Goal: Information Seeking & Learning: Learn about a topic

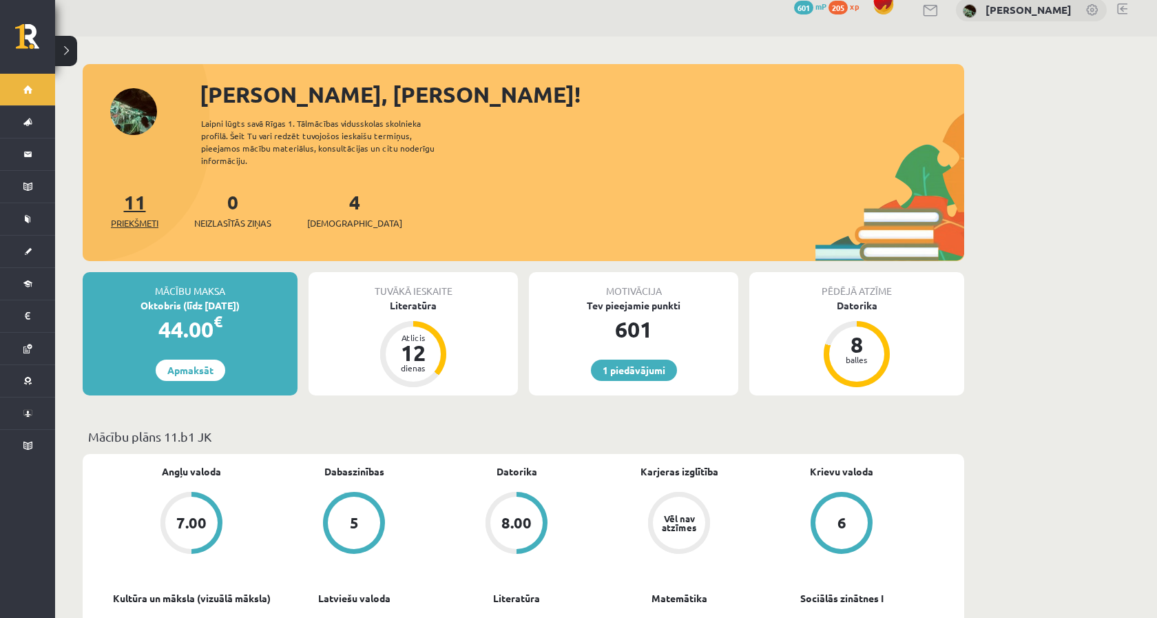
scroll to position [194, 0]
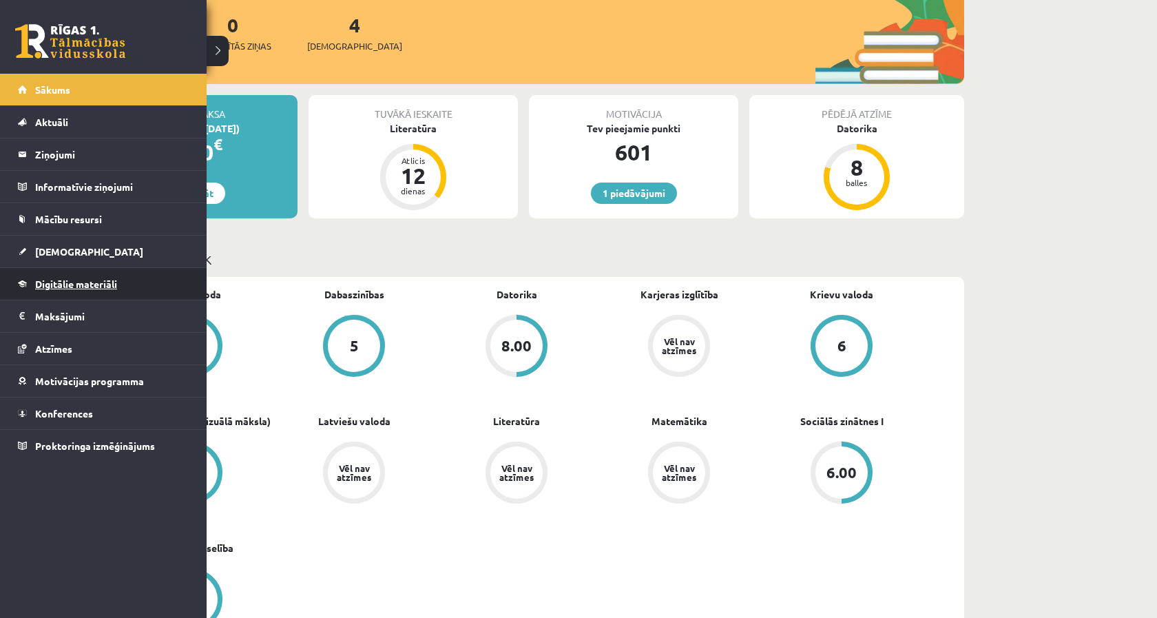
click at [82, 295] on link "Digitālie materiāli" at bounding box center [104, 284] width 172 height 32
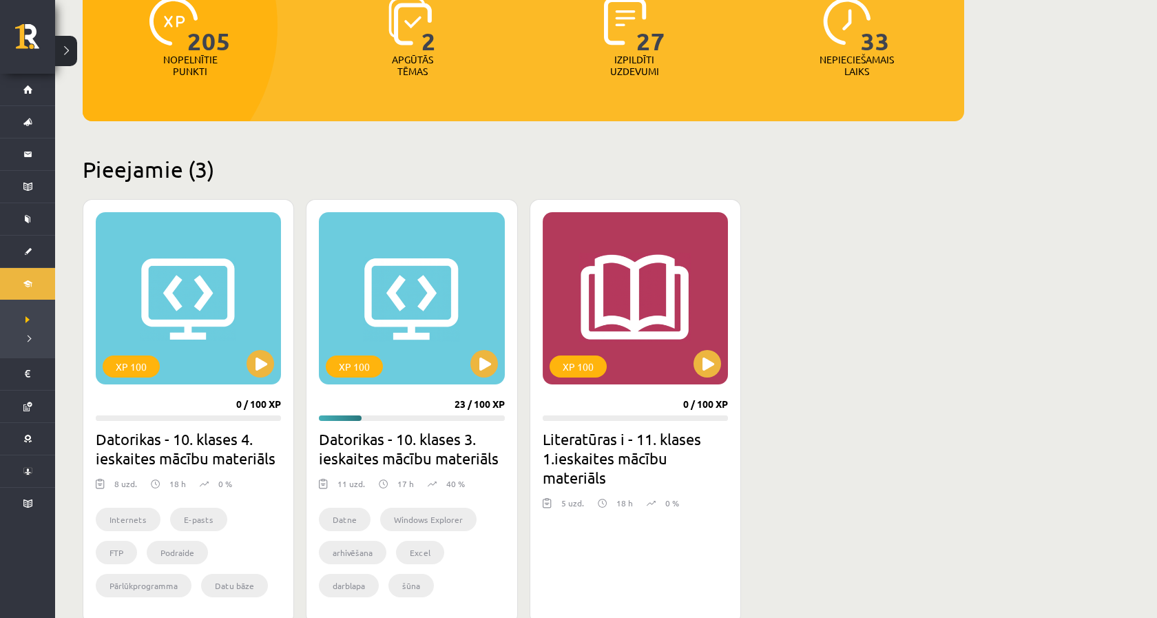
scroll to position [232, 0]
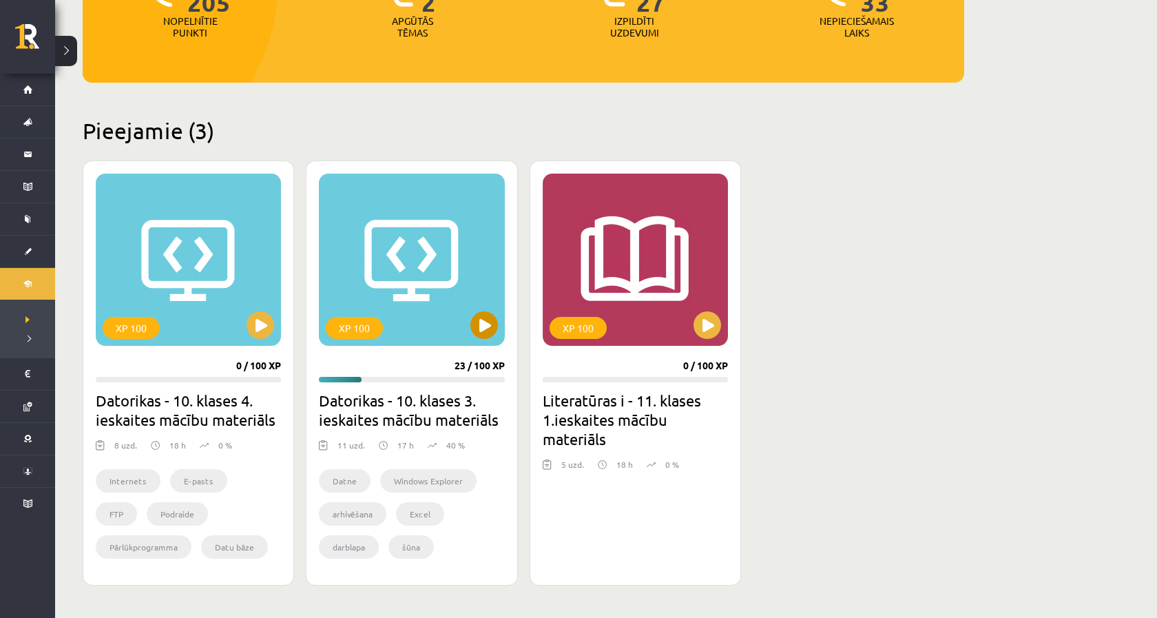
click at [473, 314] on div "XP 100" at bounding box center [411, 260] width 185 height 172
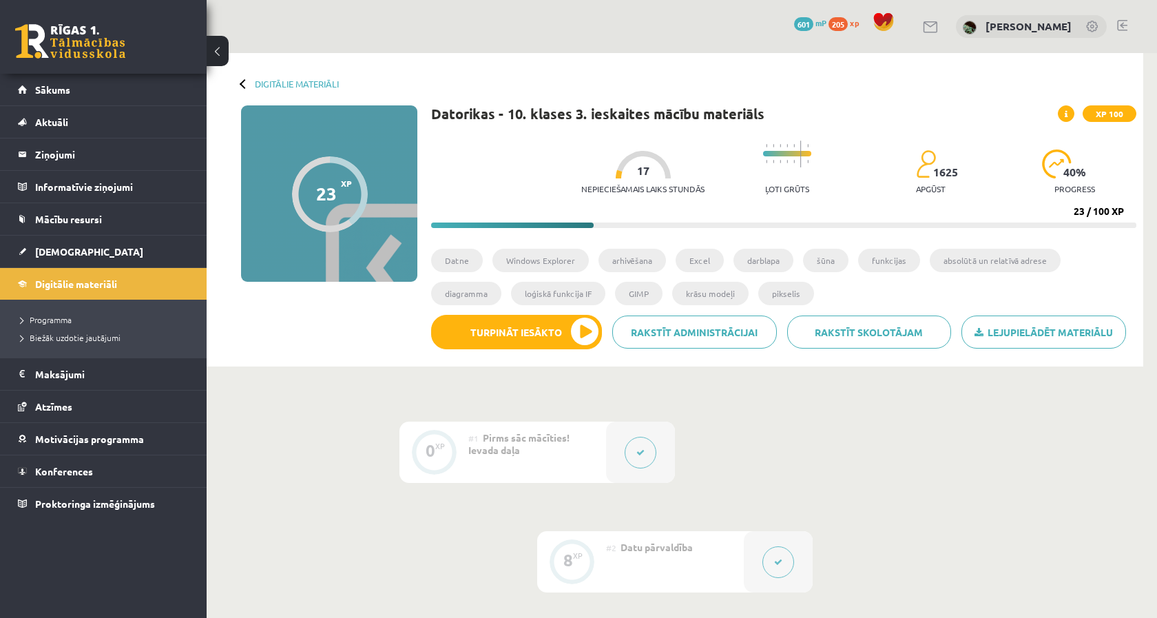
drag, startPoint x: 860, startPoint y: 55, endPoint x: 762, endPoint y: 34, distance: 100.7
click at [762, 34] on div "0 Dāvanas 601 mP 205 xp [PERSON_NAME]" at bounding box center [682, 26] width 951 height 53
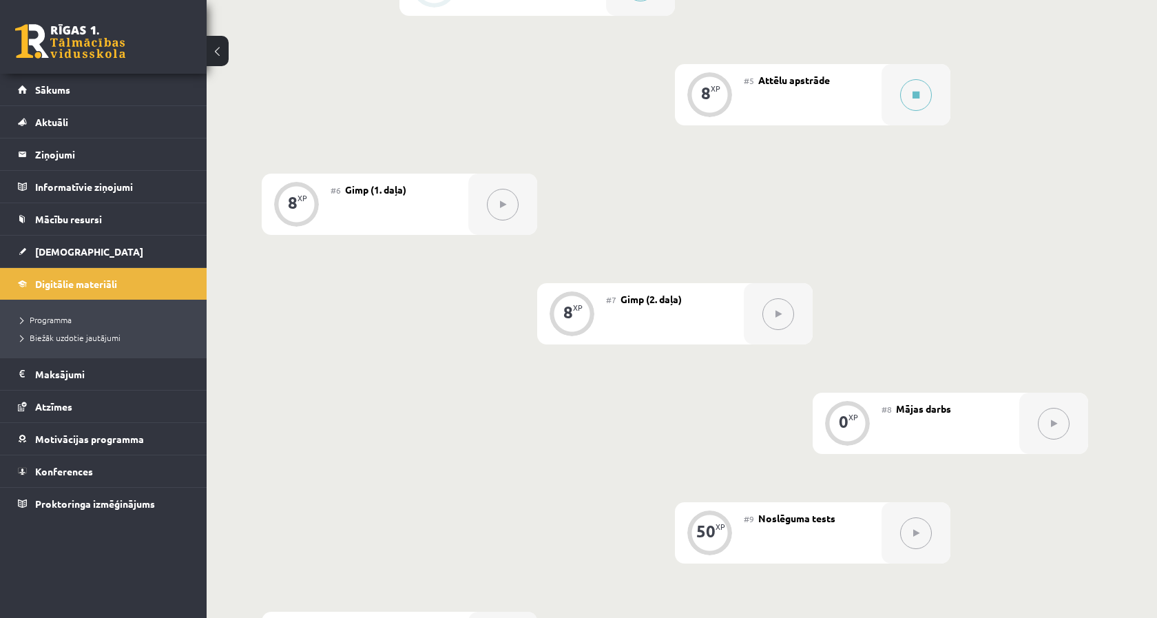
scroll to position [758, 0]
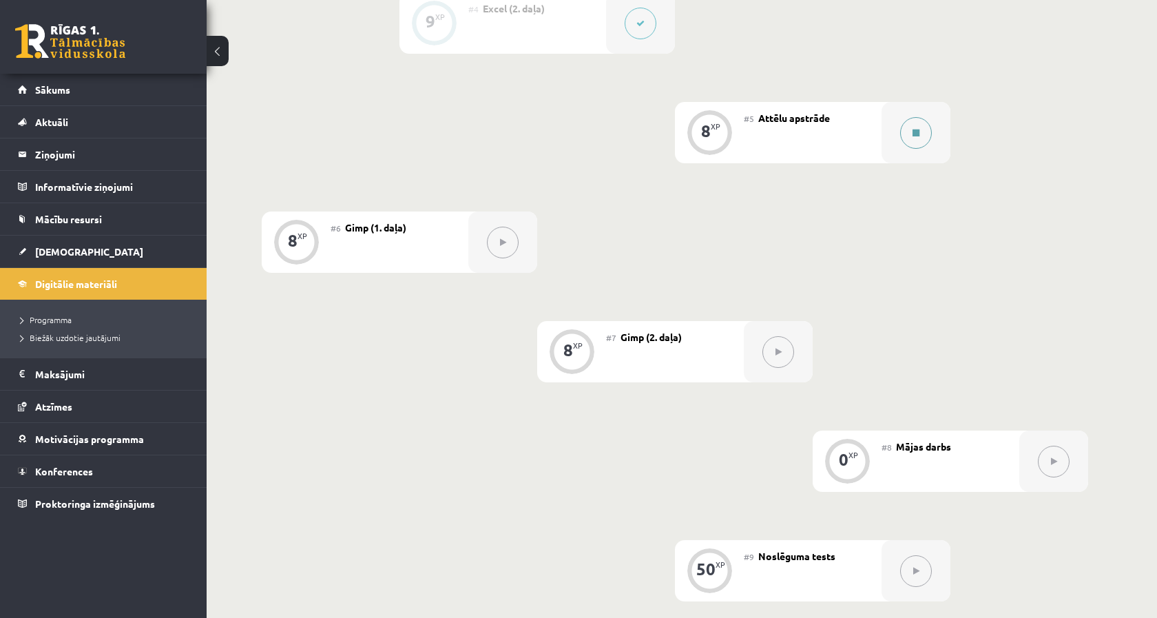
click at [933, 143] on div at bounding box center [916, 132] width 69 height 61
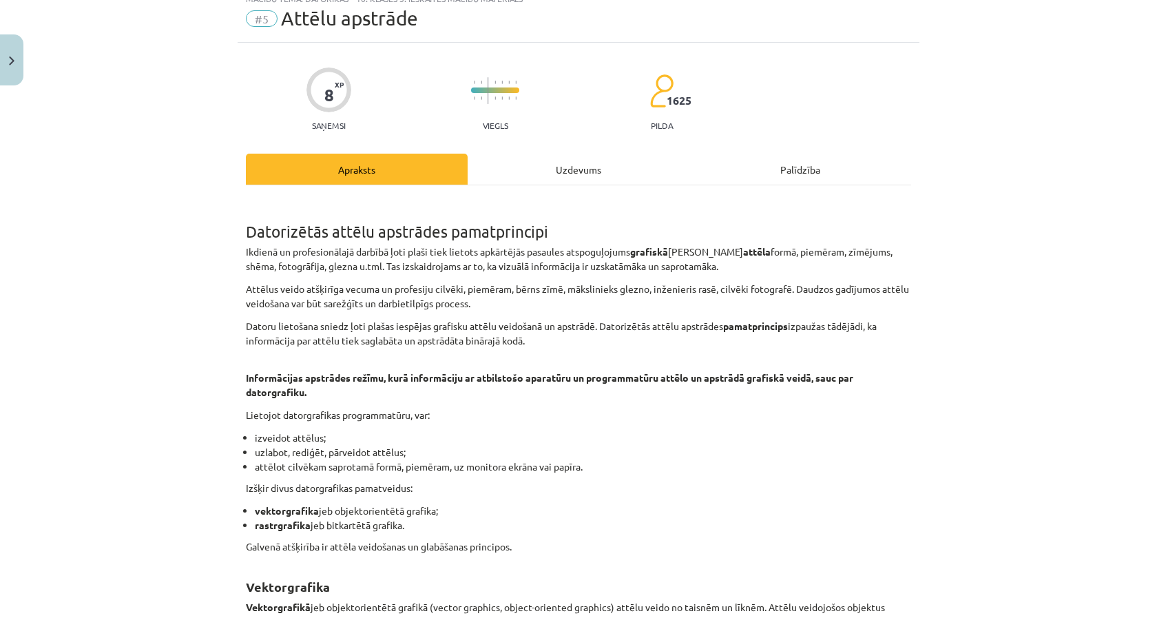
scroll to position [48, 0]
drag, startPoint x: 249, startPoint y: 386, endPoint x: 300, endPoint y: 398, distance: 52.3
click at [300, 398] on p "Informācijas apstrādes režīmu, kurā informāciju ar atbilstošo aparatūru un prog…" at bounding box center [578, 379] width 665 height 43
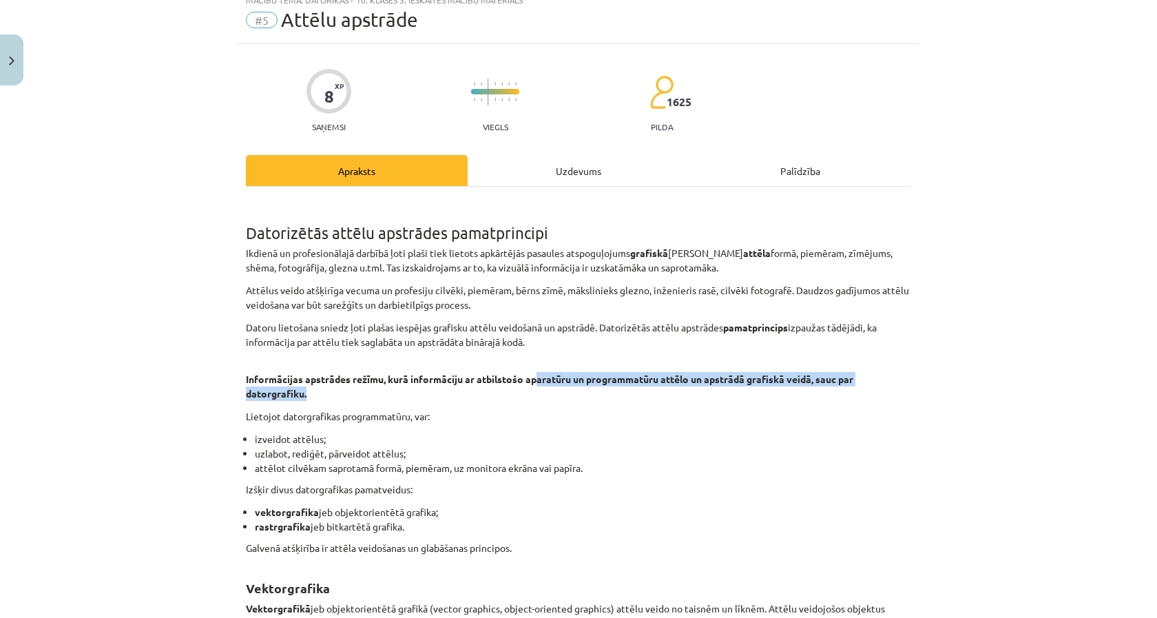
drag, startPoint x: 536, startPoint y: 379, endPoint x: 558, endPoint y: 394, distance: 26.8
click at [558, 394] on p "Informācijas apstrādes režīmu, kurā informāciju ar atbilstošo aparatūru un prog…" at bounding box center [578, 379] width 665 height 43
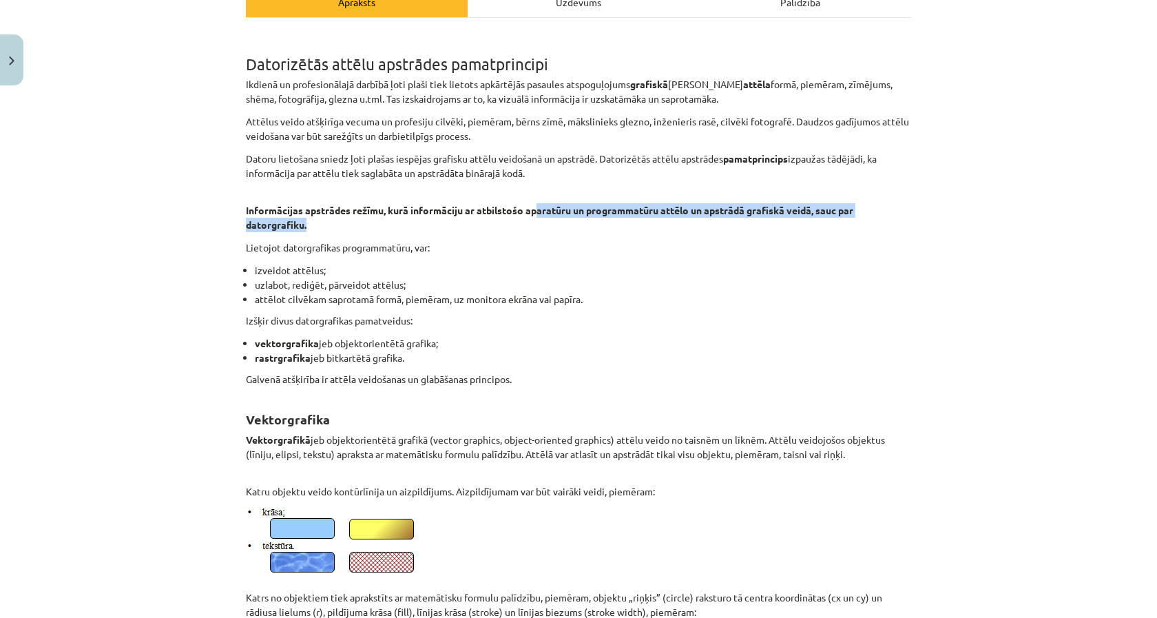
scroll to position [218, 0]
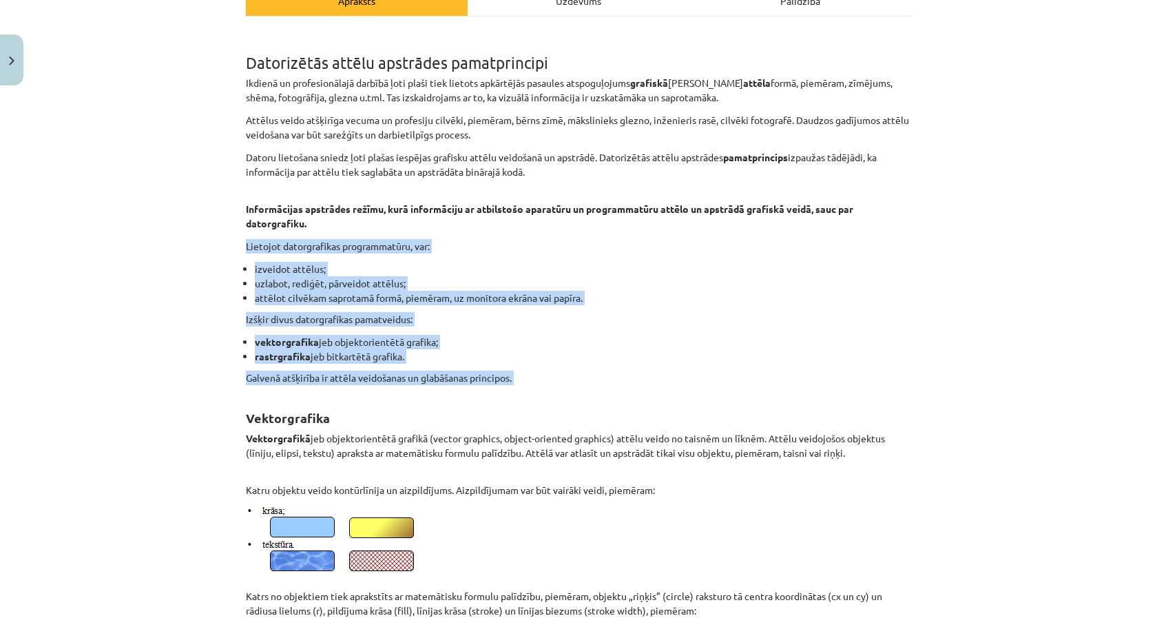
drag, startPoint x: 246, startPoint y: 251, endPoint x: 458, endPoint y: 401, distance: 260.0
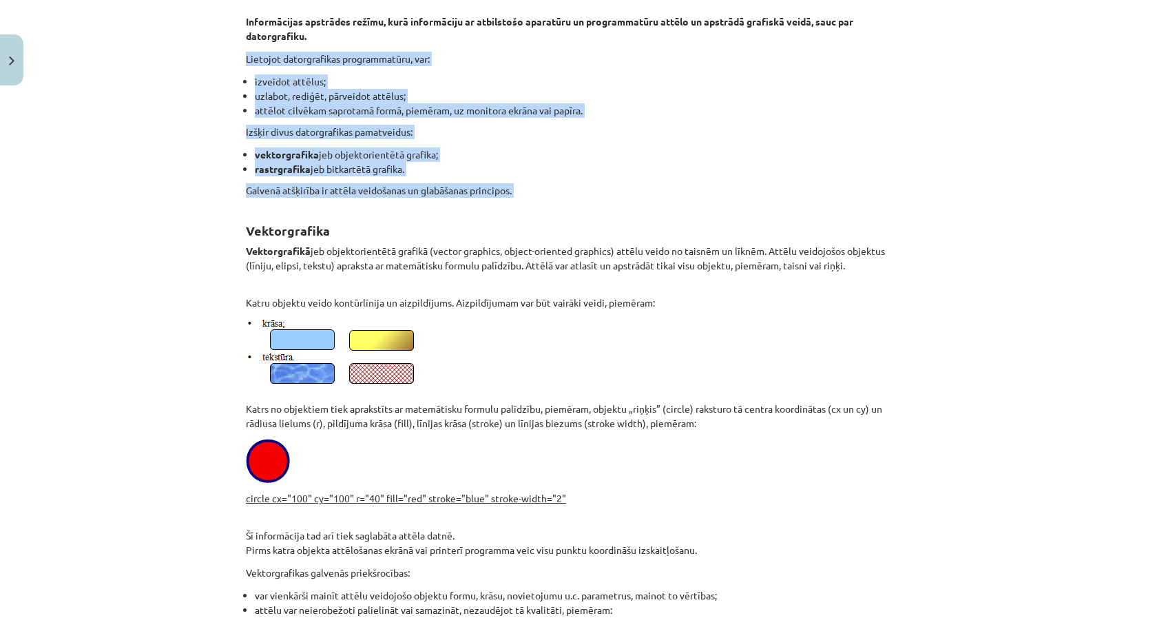
scroll to position [408, 0]
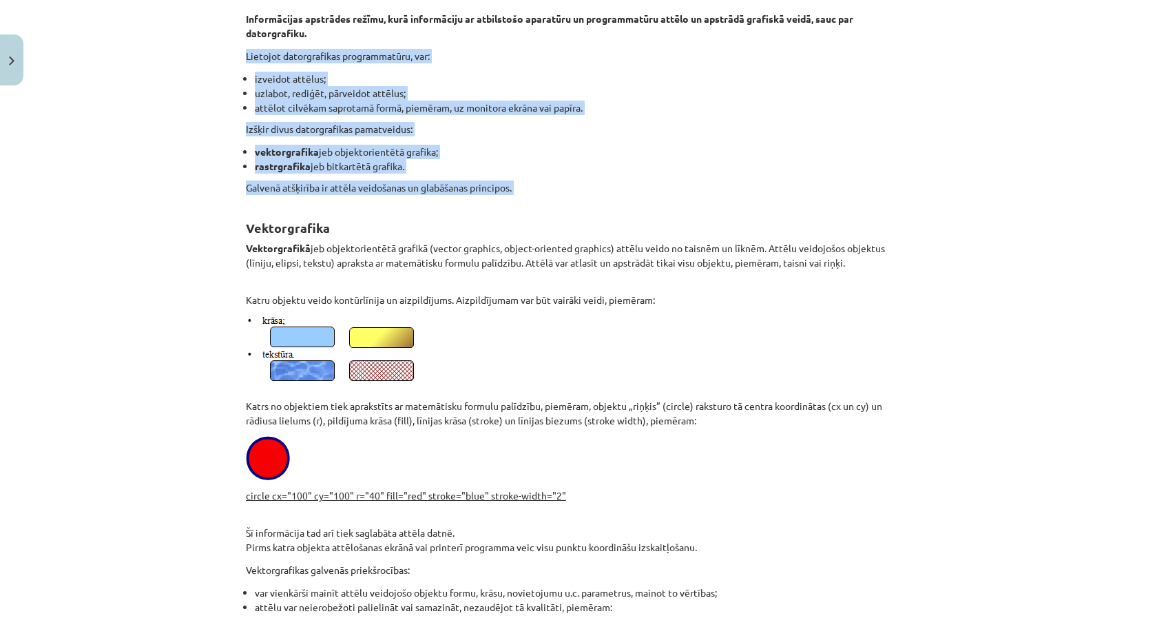
click at [446, 366] on p "Katrs no objektiem tiek aprakstīts ar matemātisku formulu palīdzību, piemēram, …" at bounding box center [578, 372] width 665 height 112
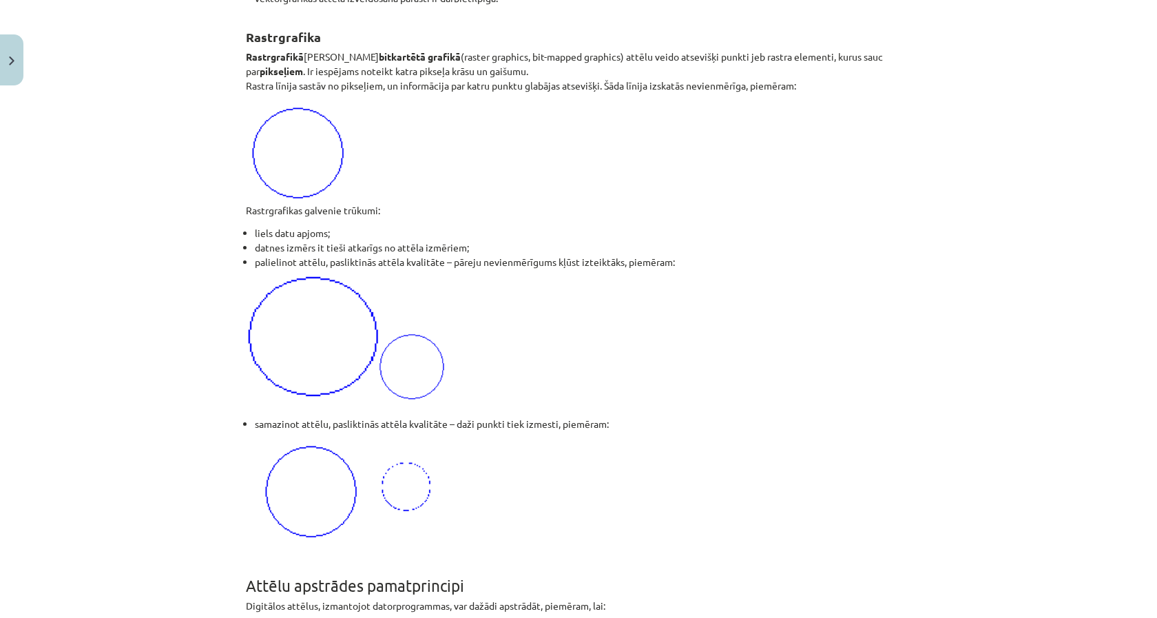
scroll to position [1102, 0]
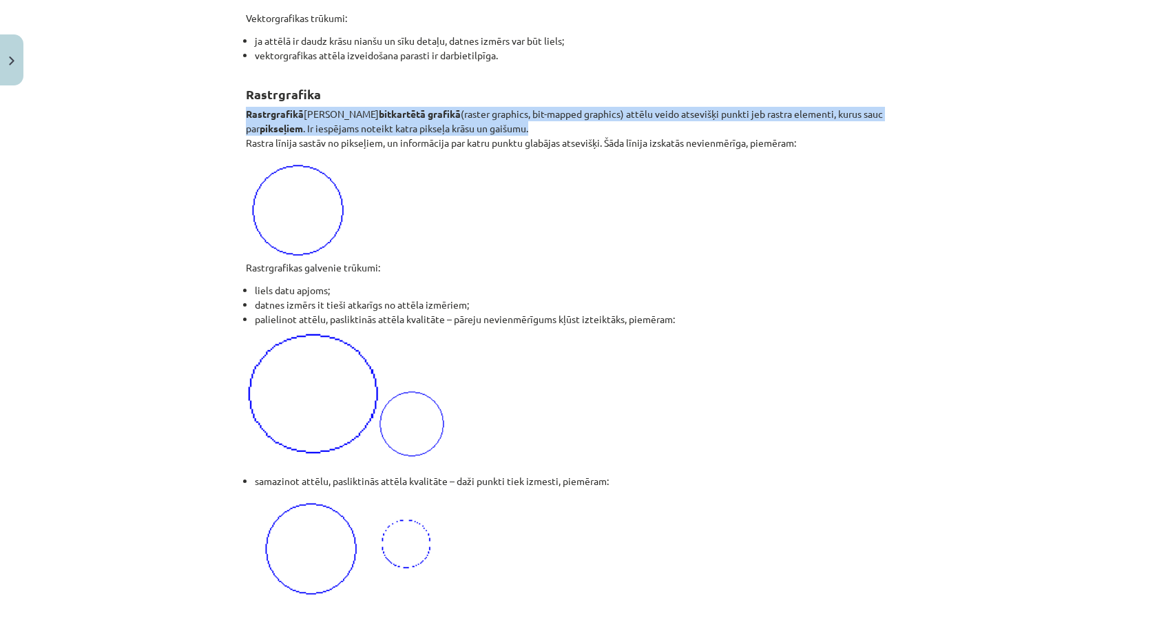
drag, startPoint x: 240, startPoint y: 118, endPoint x: 473, endPoint y: 131, distance: 233.9
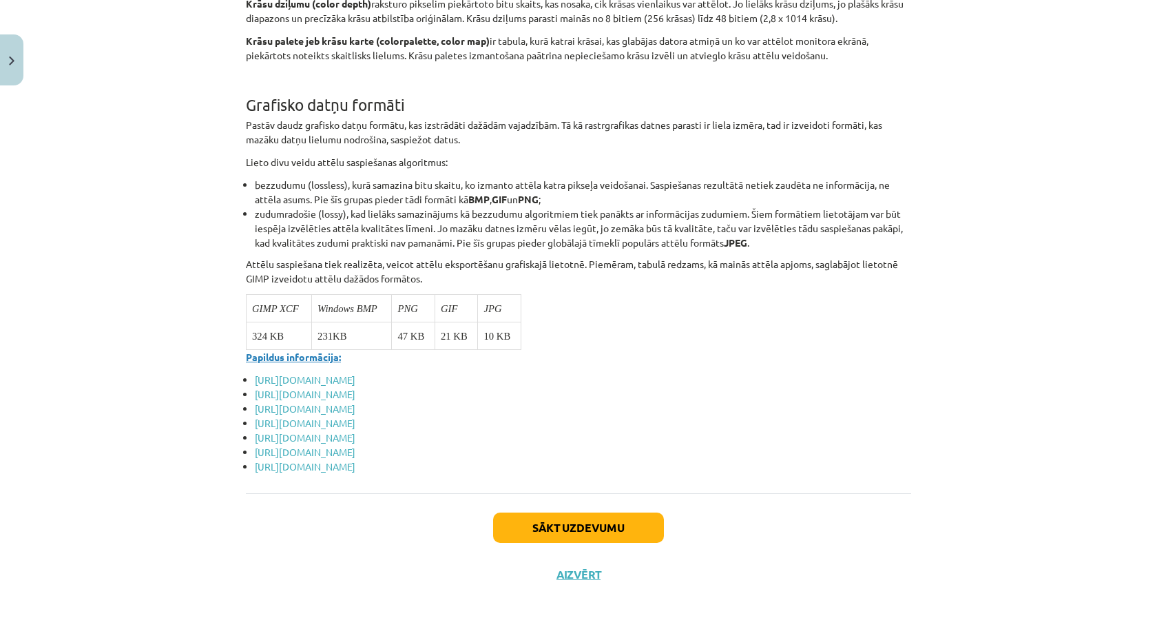
scroll to position [5198, 0]
click at [540, 514] on button "Sākt uzdevumu" at bounding box center [578, 528] width 171 height 30
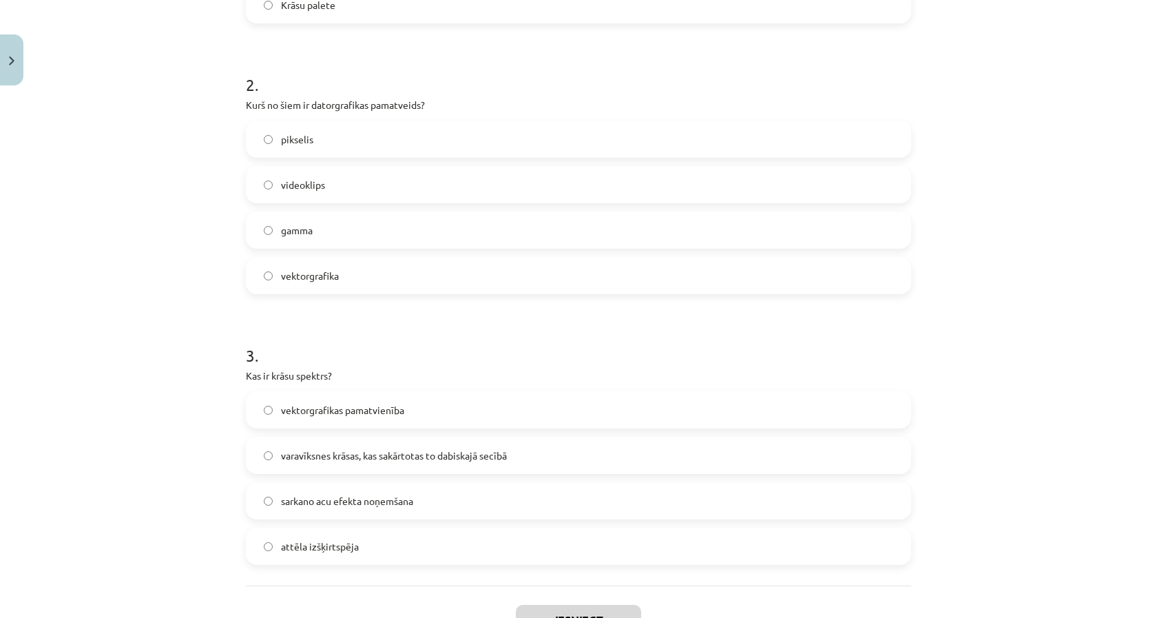
scroll to position [529, 0]
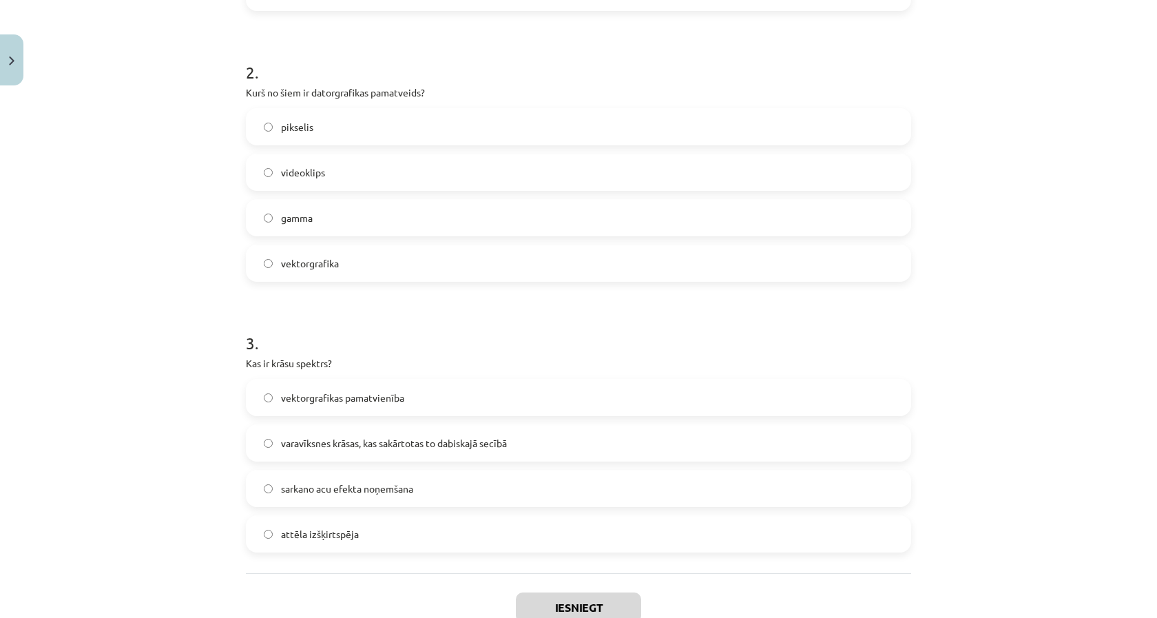
click at [494, 251] on label "vektorgrafika" at bounding box center [578, 263] width 663 height 34
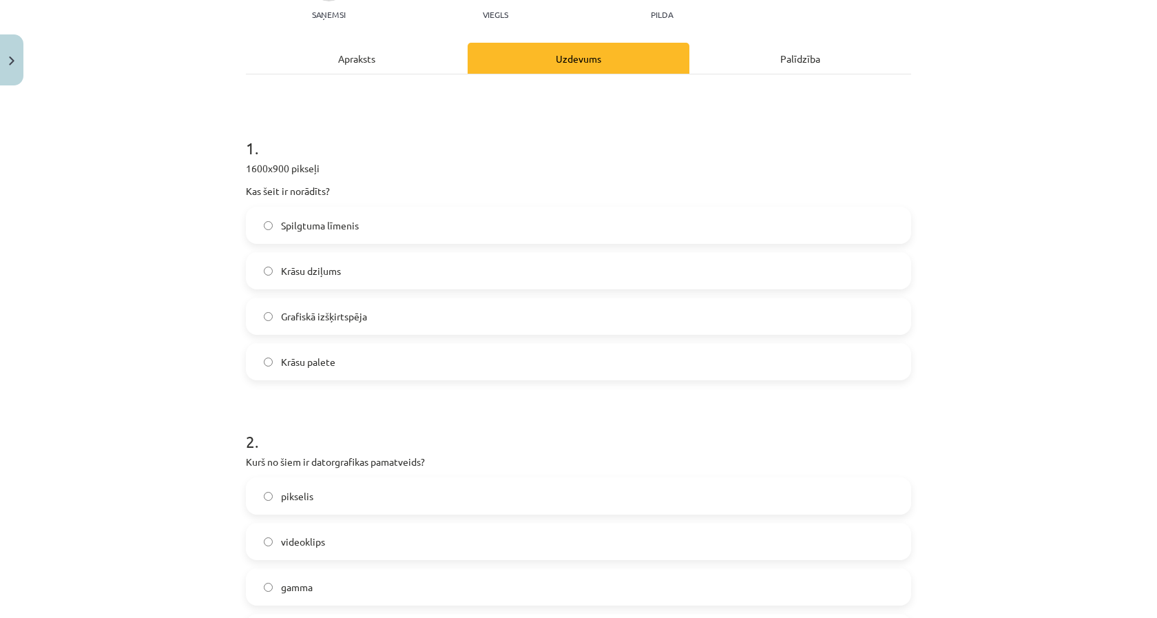
scroll to position [158, 0]
click at [408, 325] on label "Grafiskā izšķirtspēja" at bounding box center [578, 318] width 663 height 34
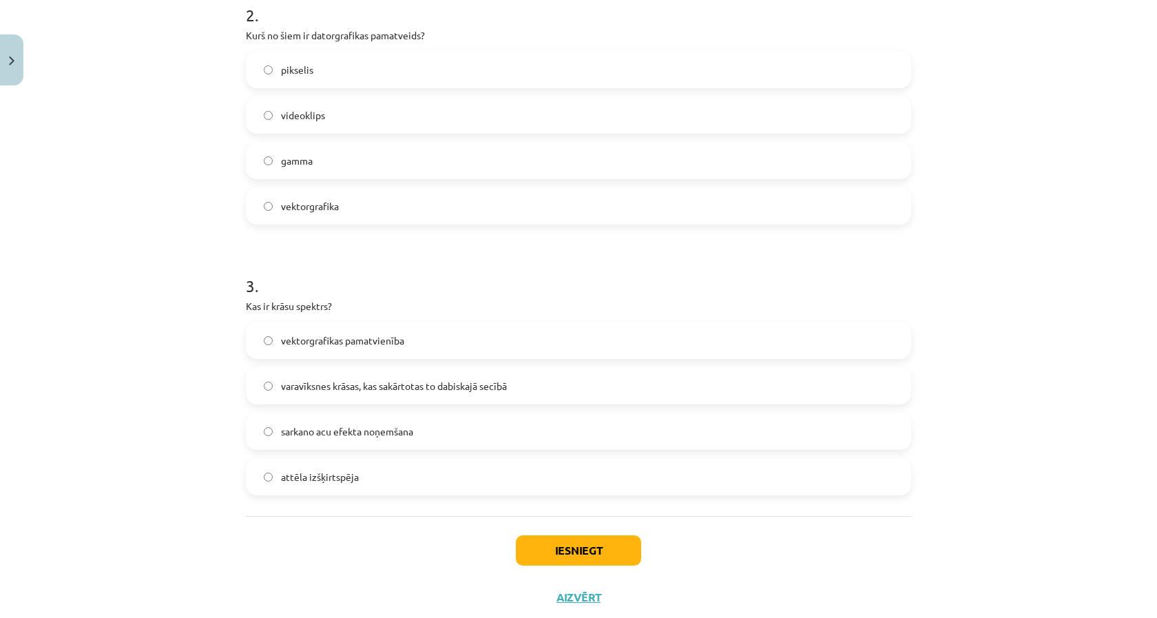
scroll to position [605, 0]
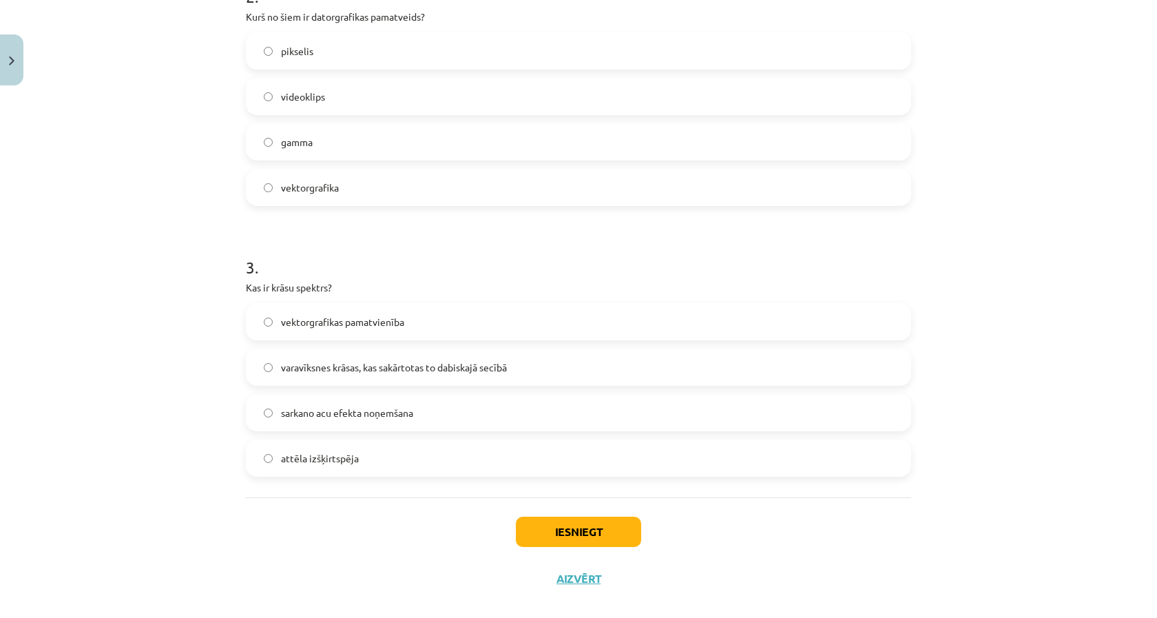
click at [496, 363] on span "varavīksnes krāsas, kas sakārtotas to dabiskajā secībā" at bounding box center [394, 367] width 226 height 14
click at [561, 539] on button "Iesniegt" at bounding box center [578, 532] width 125 height 30
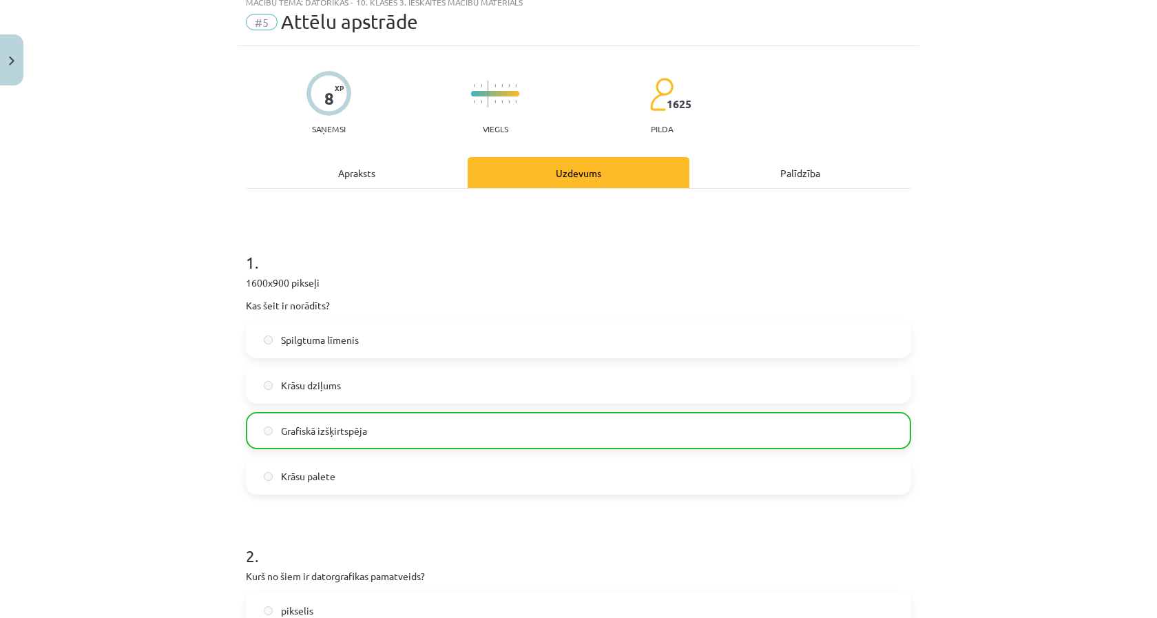
scroll to position [38, 0]
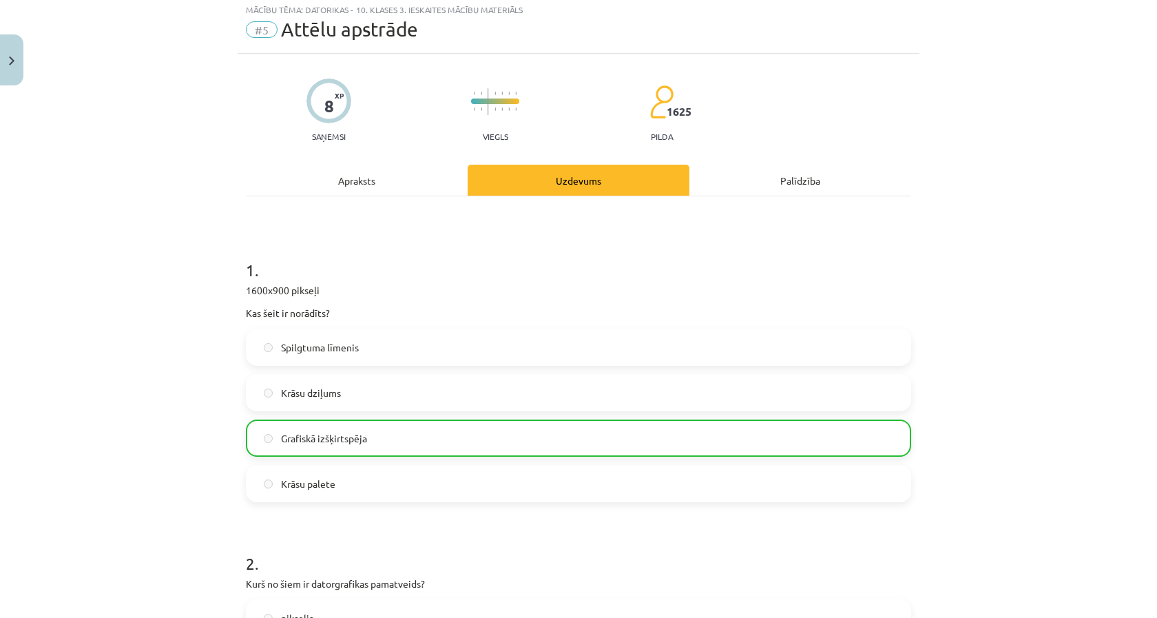
click at [18, 76] on button "Close" at bounding box center [11, 59] width 23 height 51
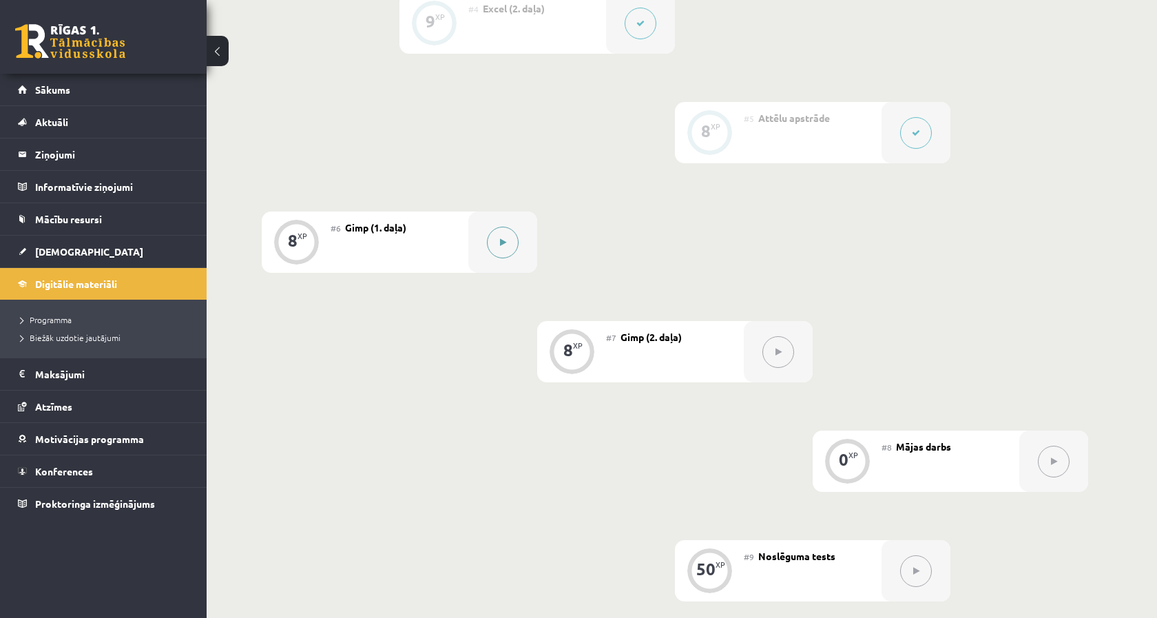
click at [505, 256] on button at bounding box center [503, 243] width 32 height 32
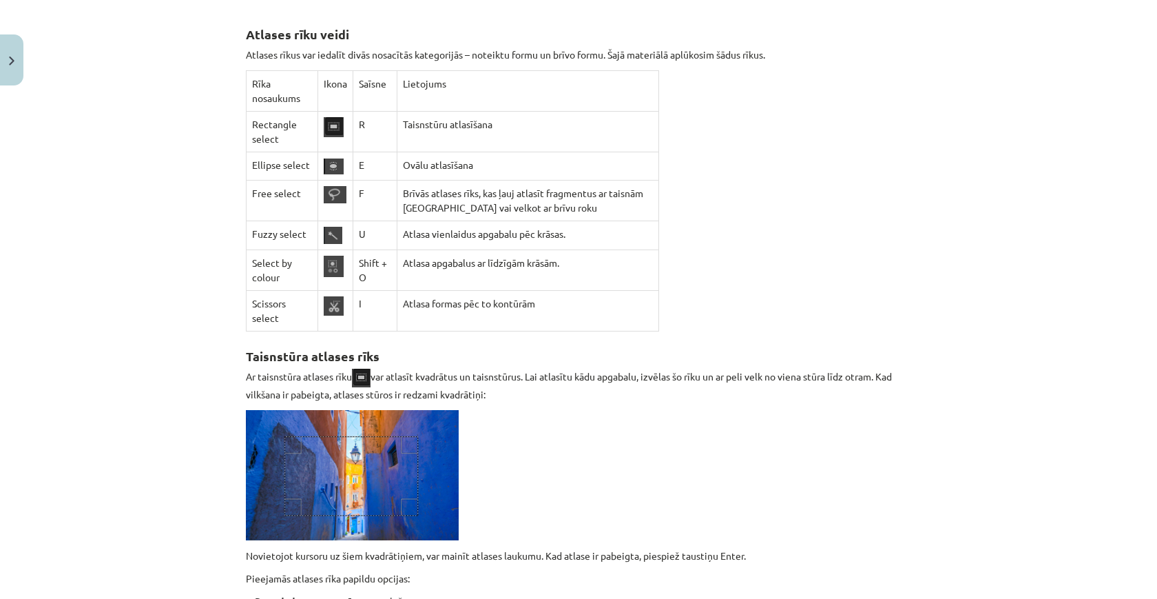
scroll to position [4890, 0]
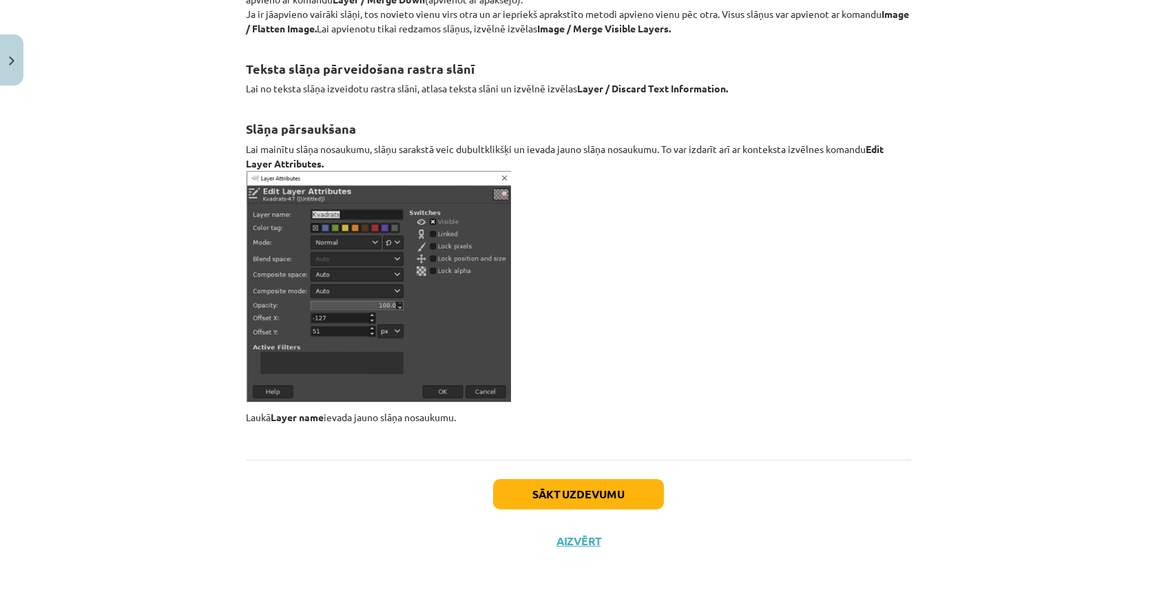
click at [588, 488] on button "Sākt uzdevumu" at bounding box center [578, 494] width 171 height 30
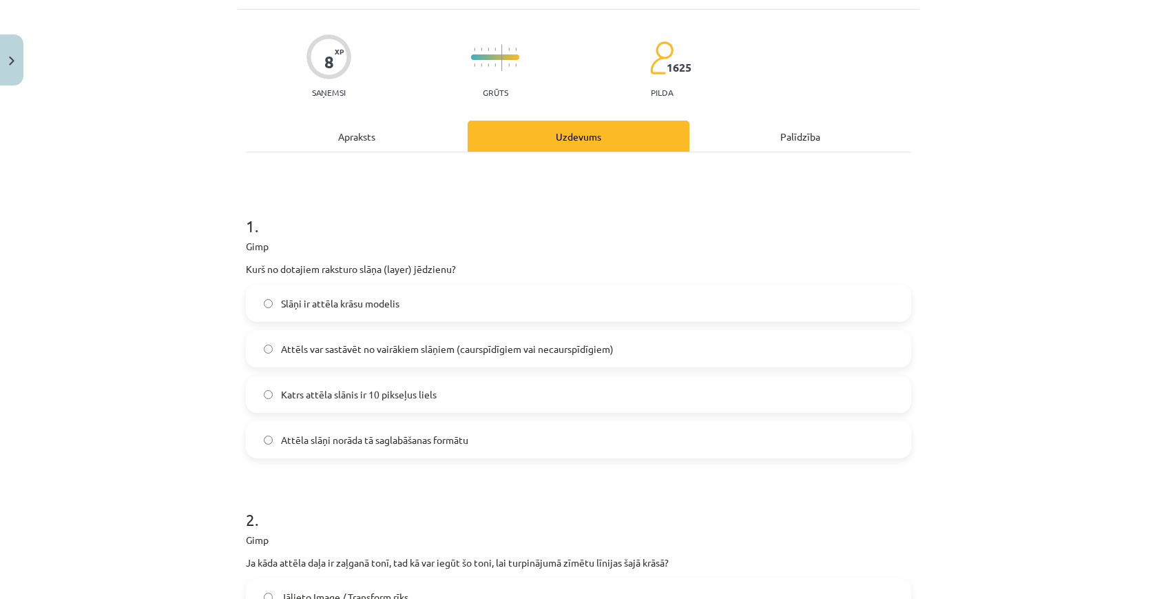
scroll to position [105, 0]
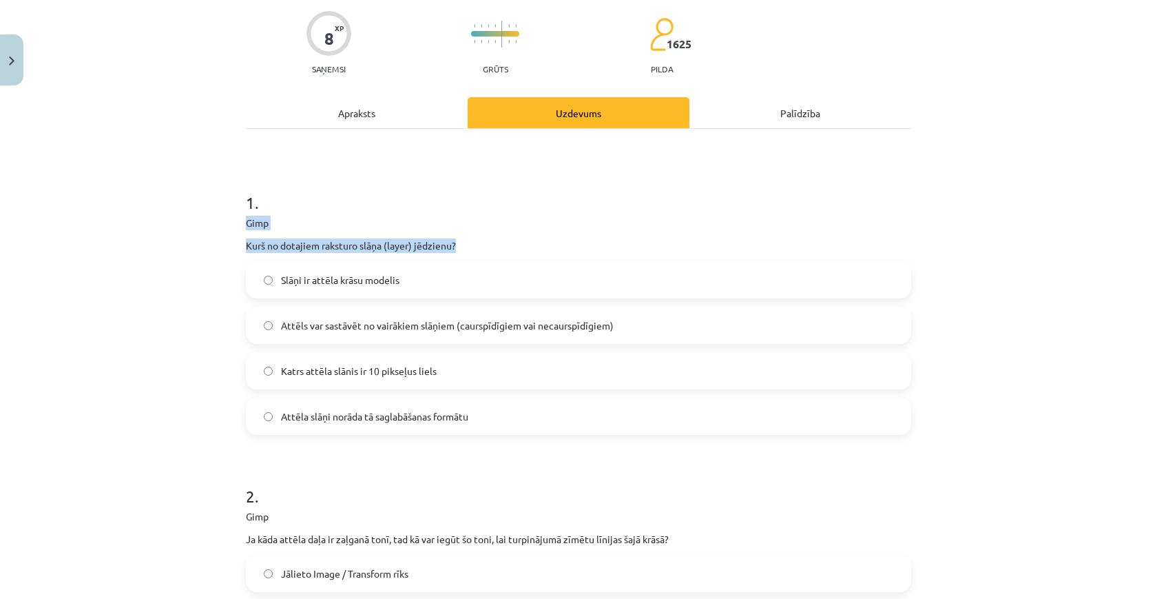
drag, startPoint x: 466, startPoint y: 249, endPoint x: 240, endPoint y: 223, distance: 226.7
click at [240, 223] on div "8 XP Saņemsi Grūts 1625 pilda Apraksts Uzdevums Palīdzība 1 . Gimp Kurš no dota…" at bounding box center [579, 566] width 682 height 1161
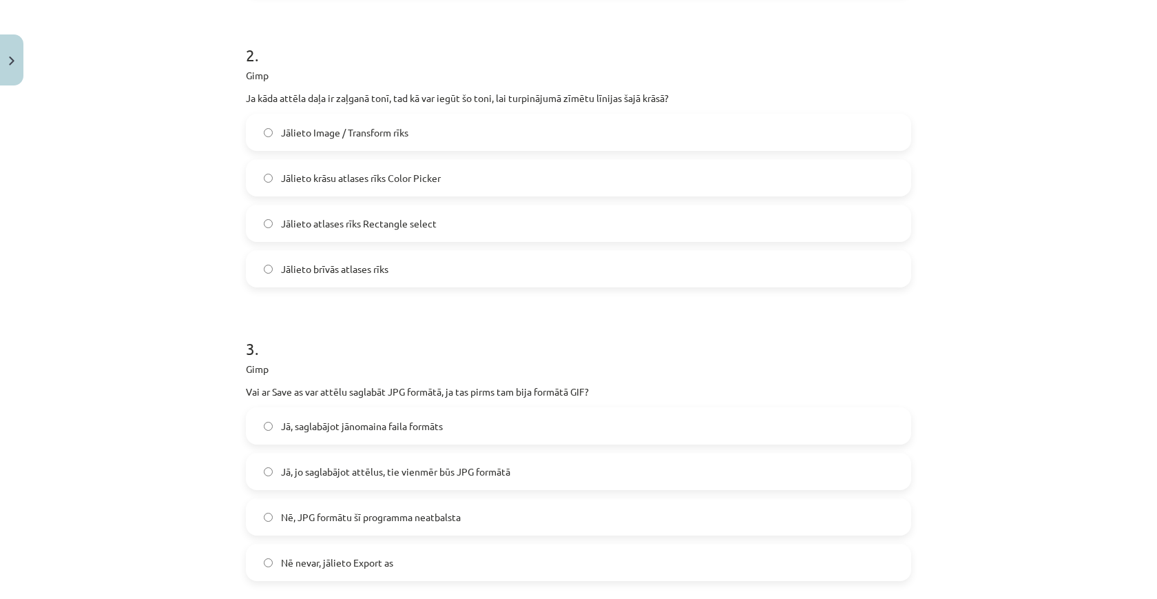
click at [138, 360] on div "Mācību tēma: Datorikas - 10. klases 3. ieskaites mācību materiāls #6 Gimp (1. d…" at bounding box center [578, 299] width 1157 height 599
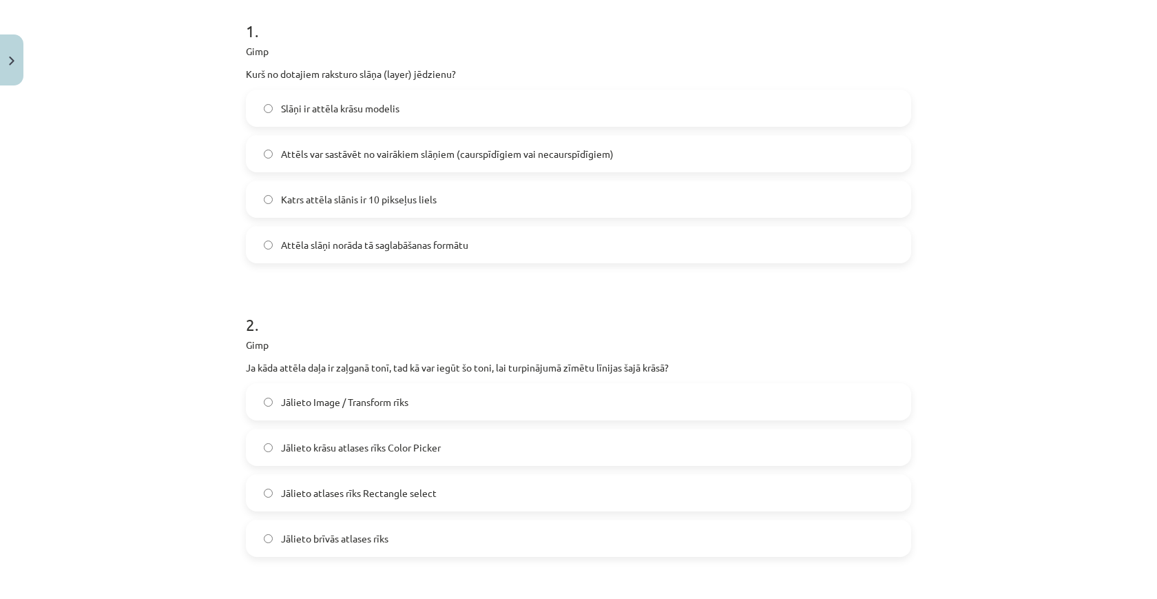
scroll to position [278, 0]
click at [473, 167] on label "Attēls var sastāvēt no vairākiem slāņiem (caurspīdīgiem vai necaurspīdīgiem)" at bounding box center [578, 153] width 663 height 34
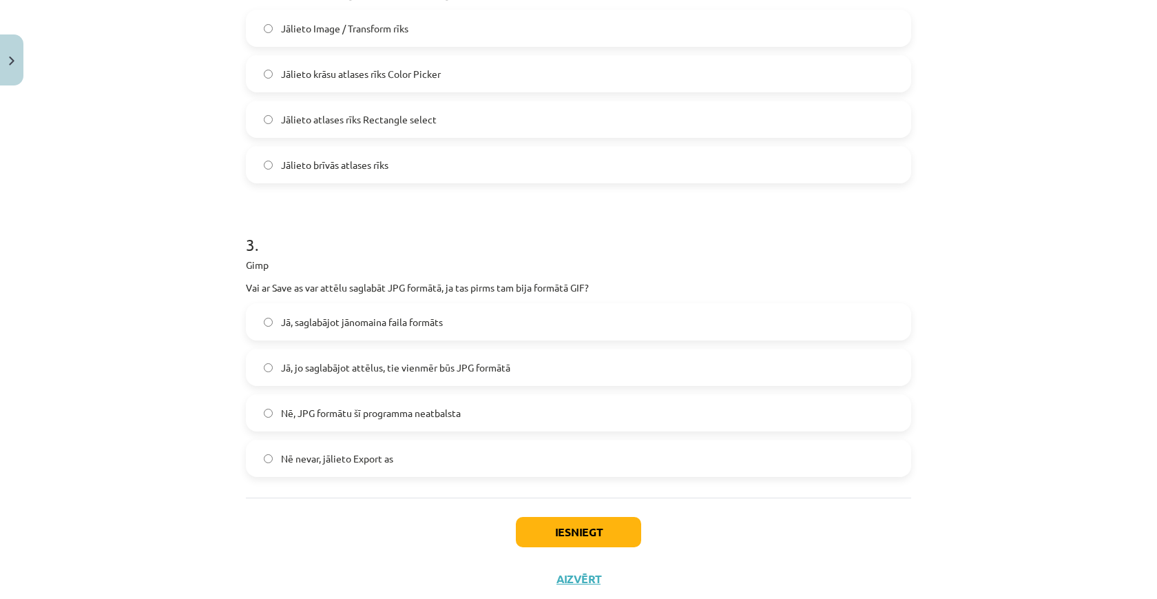
scroll to position [652, 0]
click at [477, 82] on label "Jālieto krāsu atlases rīks Color Picker" at bounding box center [578, 72] width 663 height 34
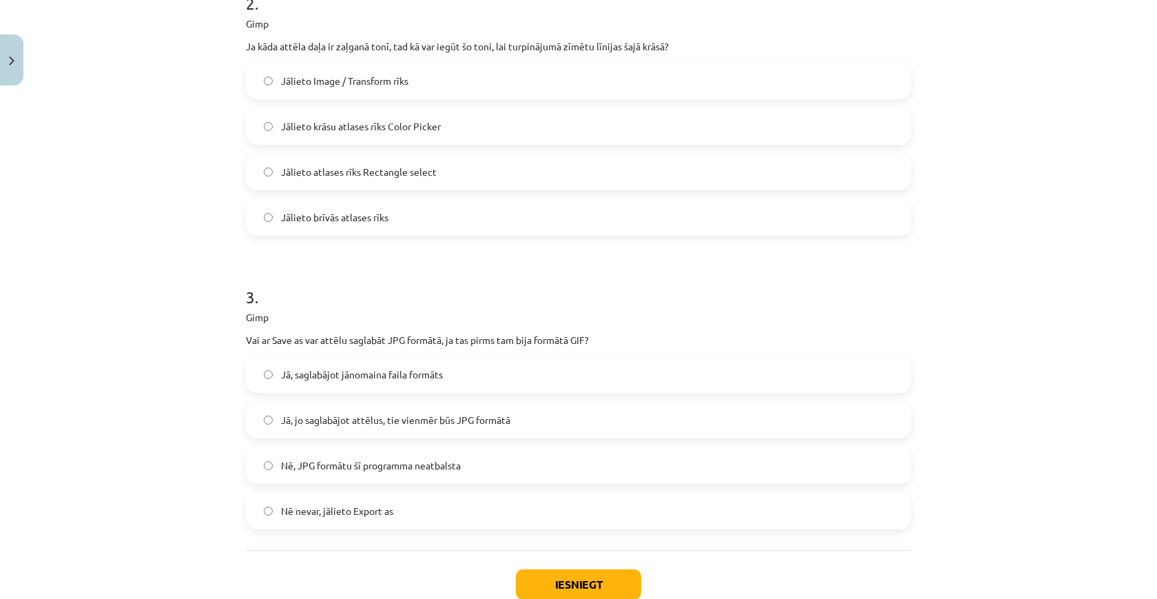
scroll to position [590, 0]
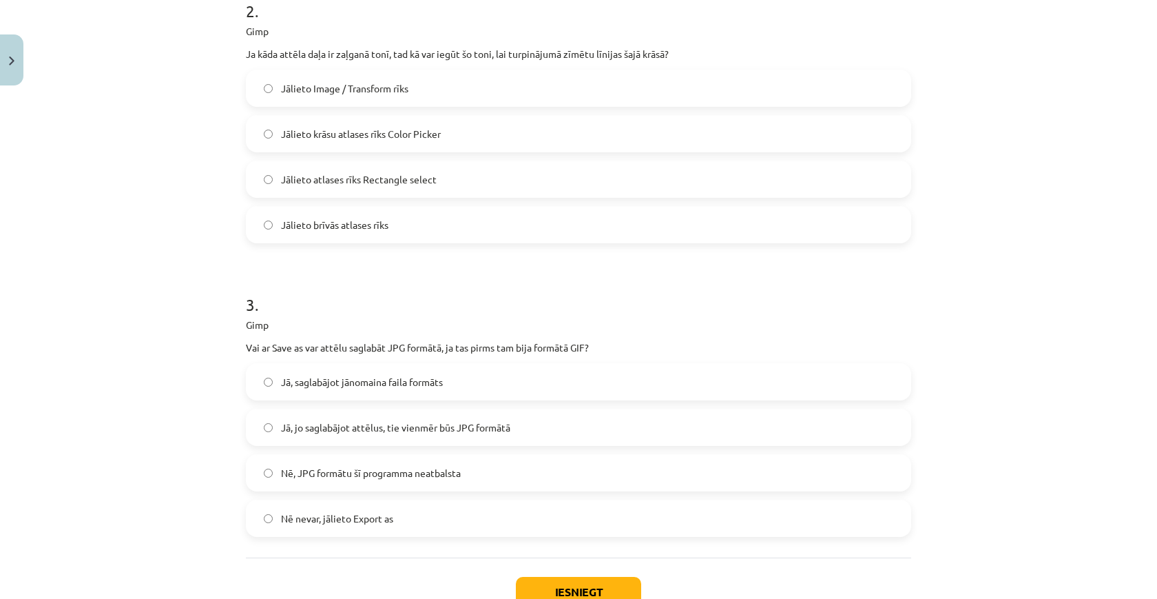
click at [399, 505] on label "Nē nevar, jālieto Export as" at bounding box center [578, 518] width 663 height 34
click at [548, 588] on button "Iesniegt" at bounding box center [578, 592] width 125 height 30
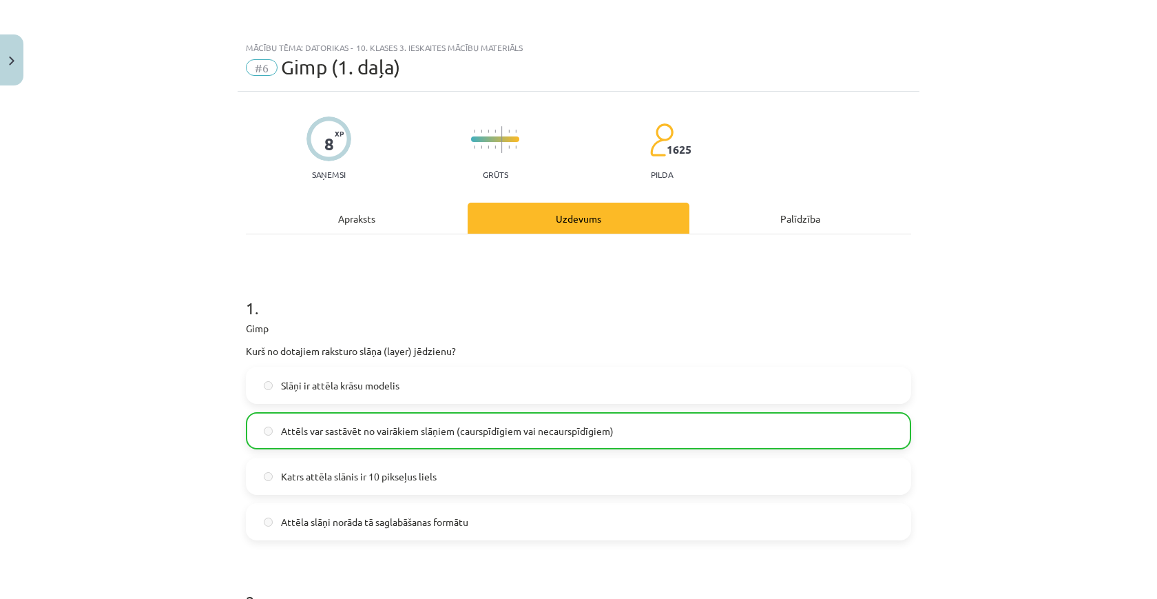
scroll to position [0, 0]
click at [9, 63] on img "Close" at bounding box center [12, 60] width 6 height 9
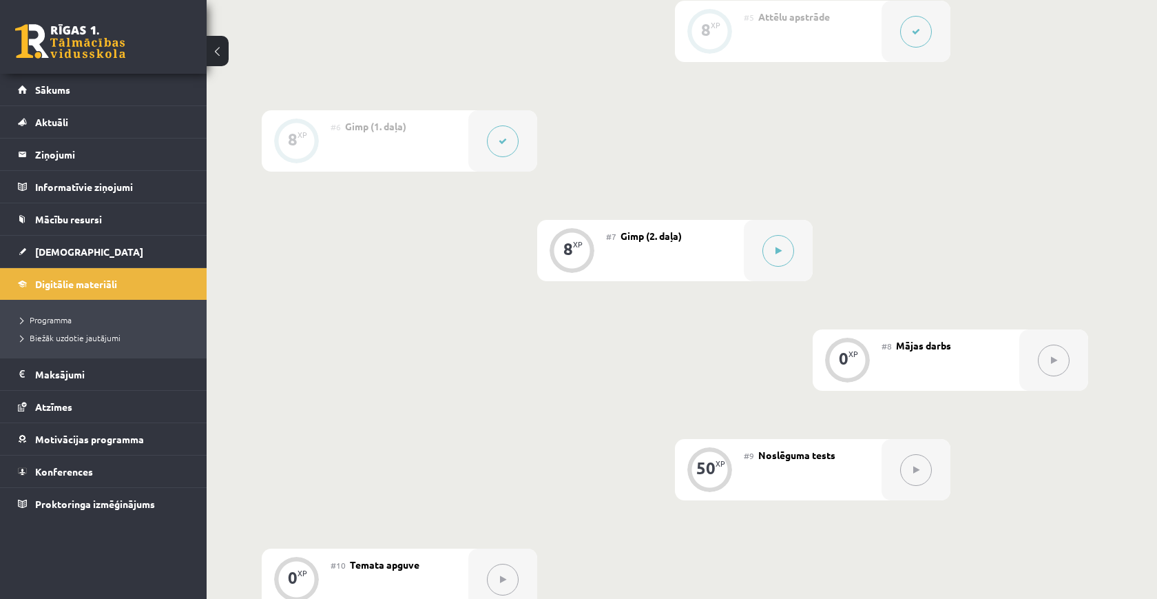
scroll to position [856, 0]
click at [794, 265] on div at bounding box center [778, 253] width 69 height 61
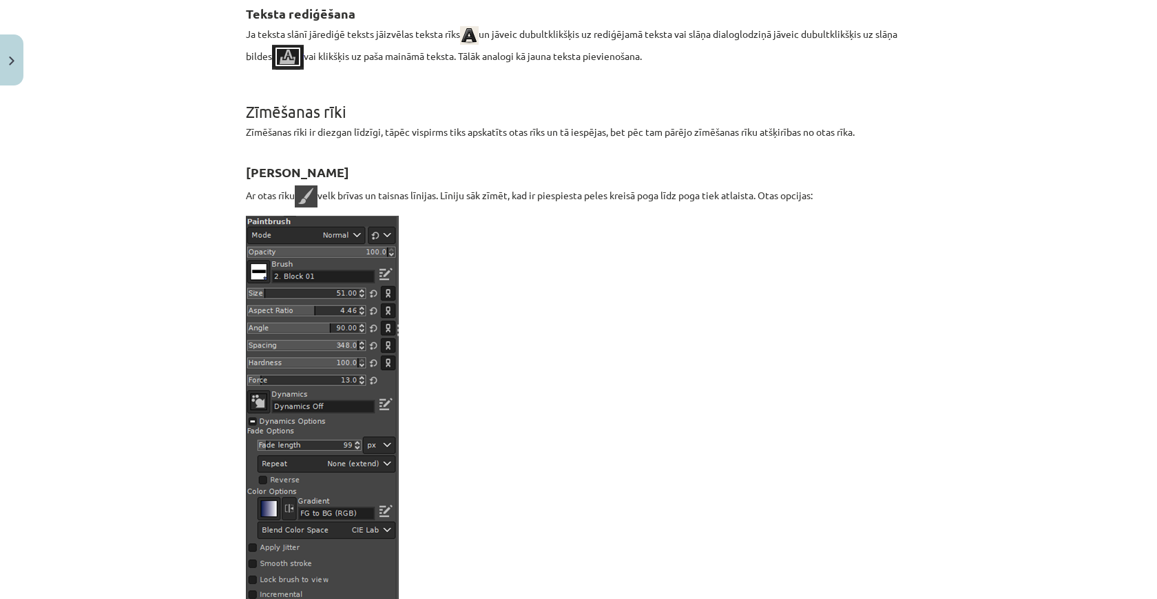
scroll to position [913, 0]
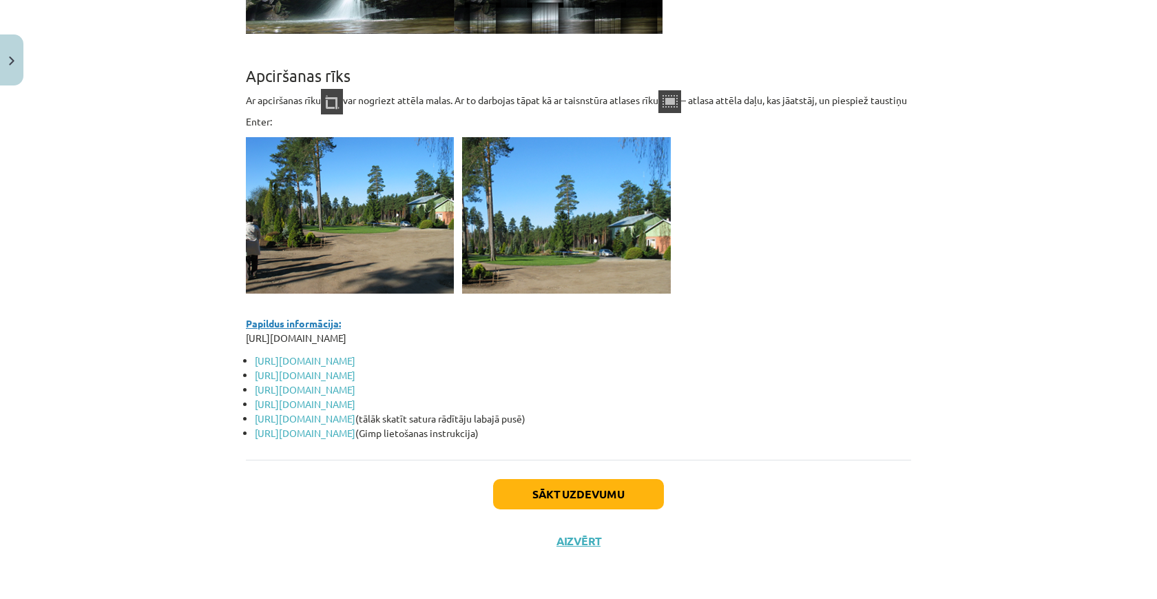
click at [640, 493] on button "Sākt uzdevumu" at bounding box center [578, 494] width 171 height 30
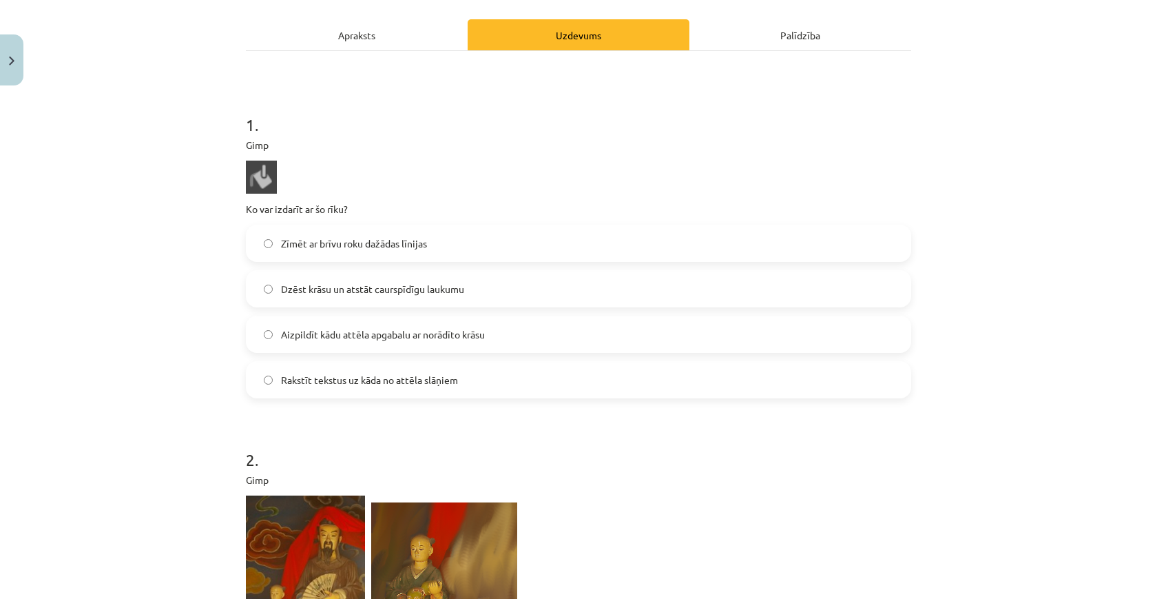
scroll to position [184, 0]
click at [590, 340] on label "Aizpildīt kādu attēla apgabalu ar norādīto krāsu" at bounding box center [578, 333] width 663 height 34
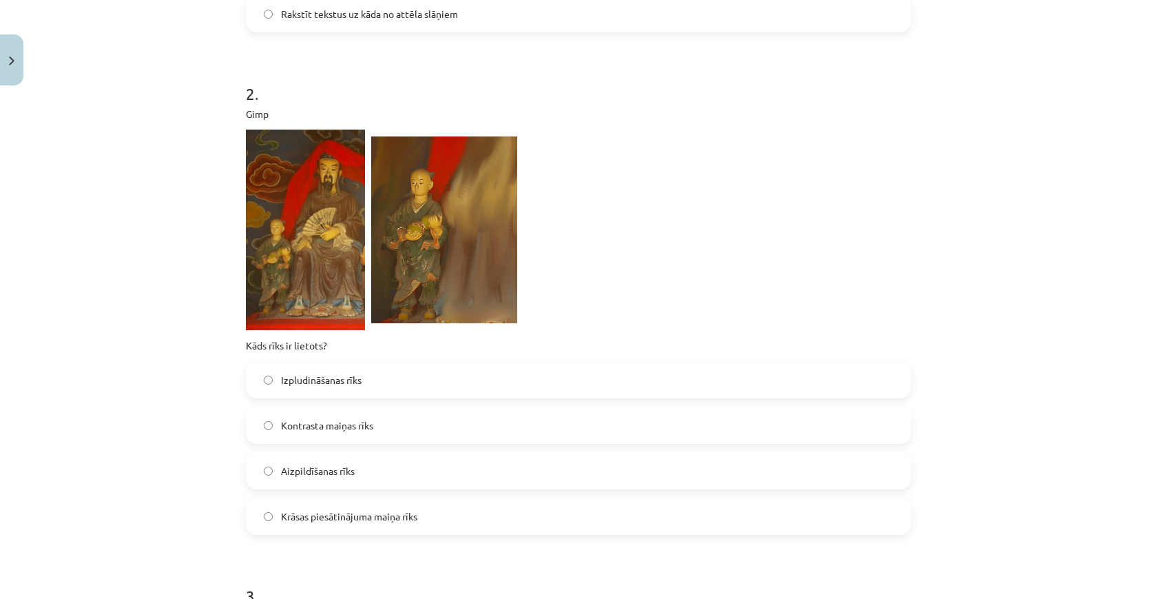
scroll to position [561, 0]
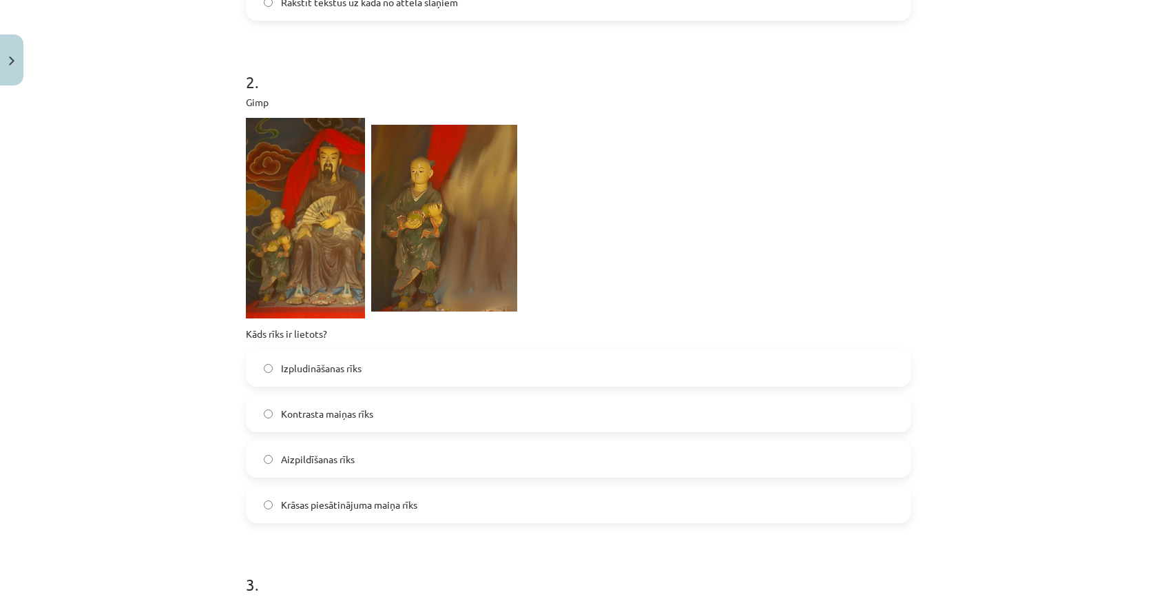
click at [526, 377] on label "Izpludināšanas rīks" at bounding box center [578, 368] width 663 height 34
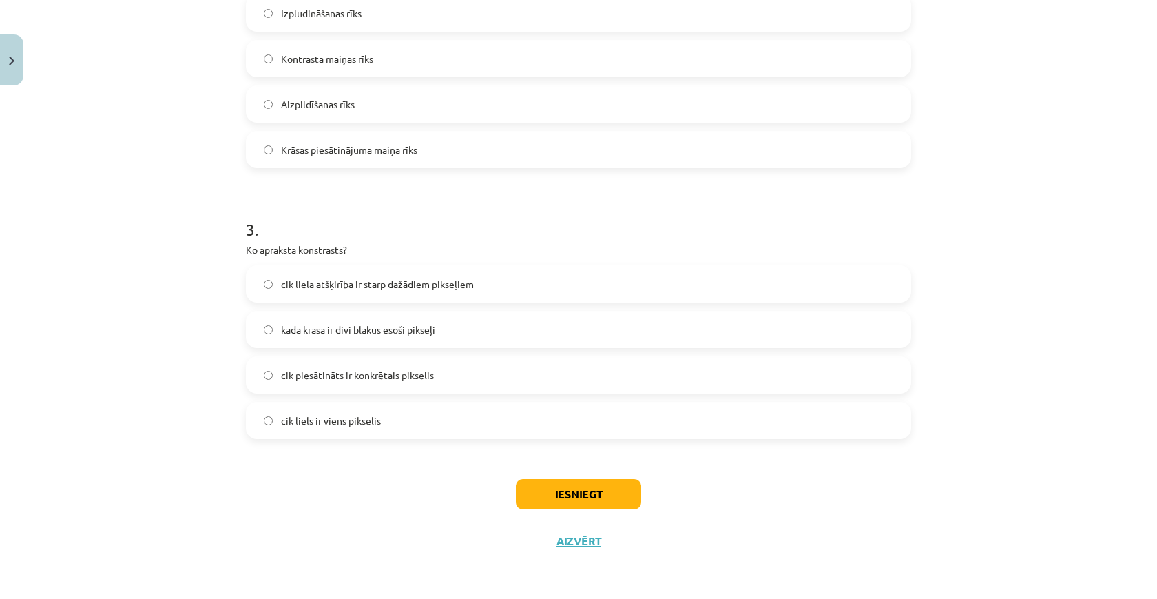
scroll to position [918, 0]
click at [554, 280] on label "cik liela atšķirība ir starp dažādiem pikseļiem" at bounding box center [578, 284] width 663 height 34
click at [586, 489] on button "Iesniegt" at bounding box center [578, 494] width 125 height 30
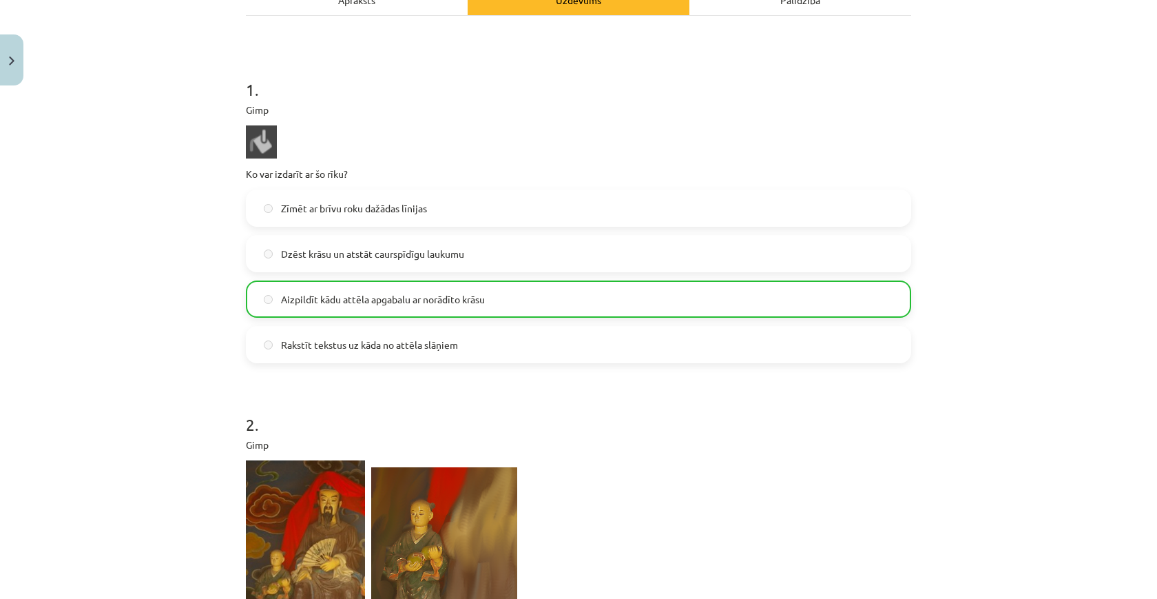
scroll to position [242, 0]
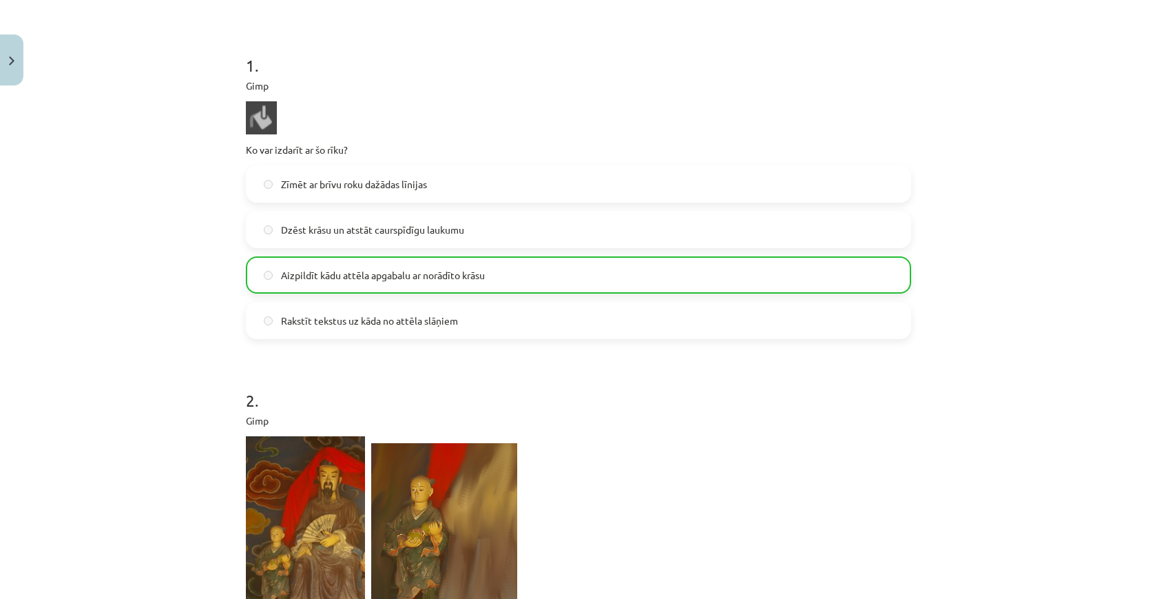
click at [12, 67] on button "Close" at bounding box center [11, 59] width 23 height 51
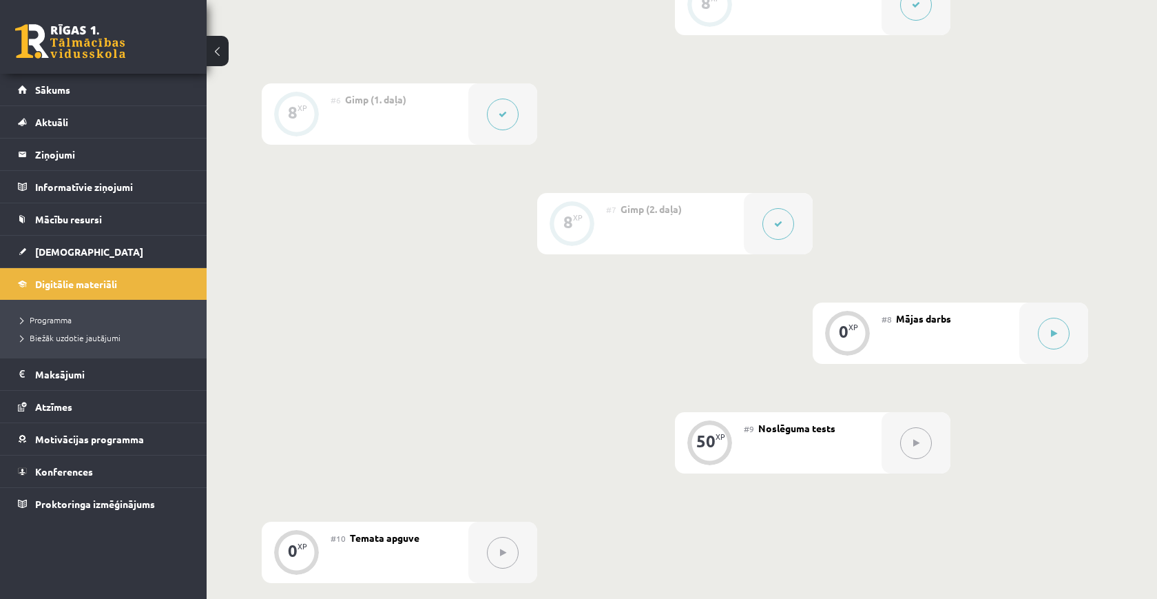
scroll to position [904, 0]
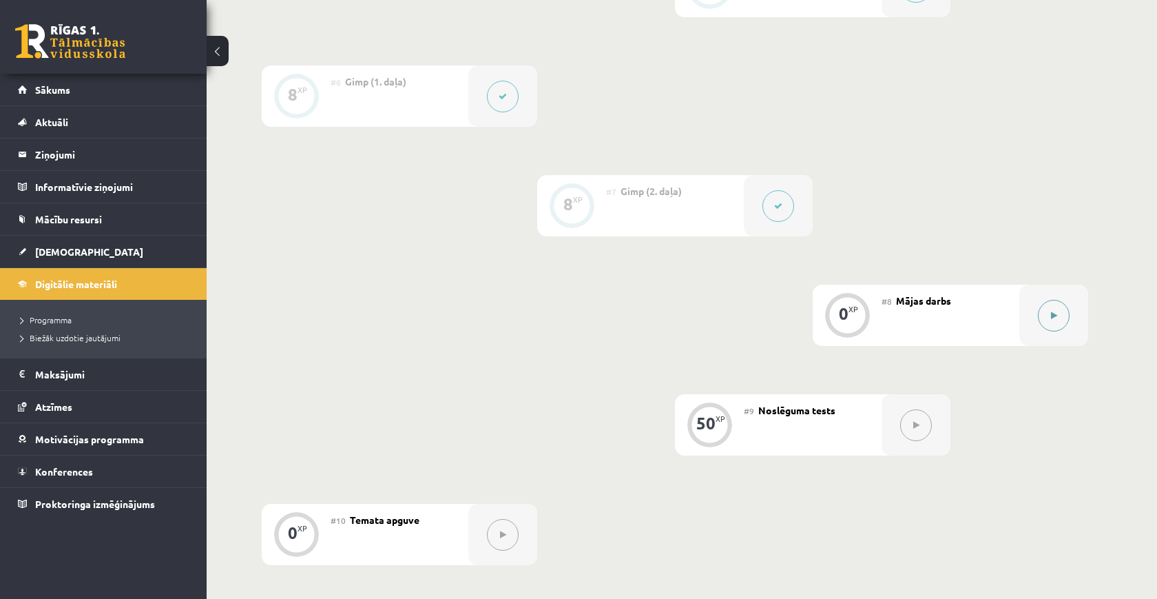
click at [1069, 298] on div at bounding box center [1054, 315] width 69 height 61
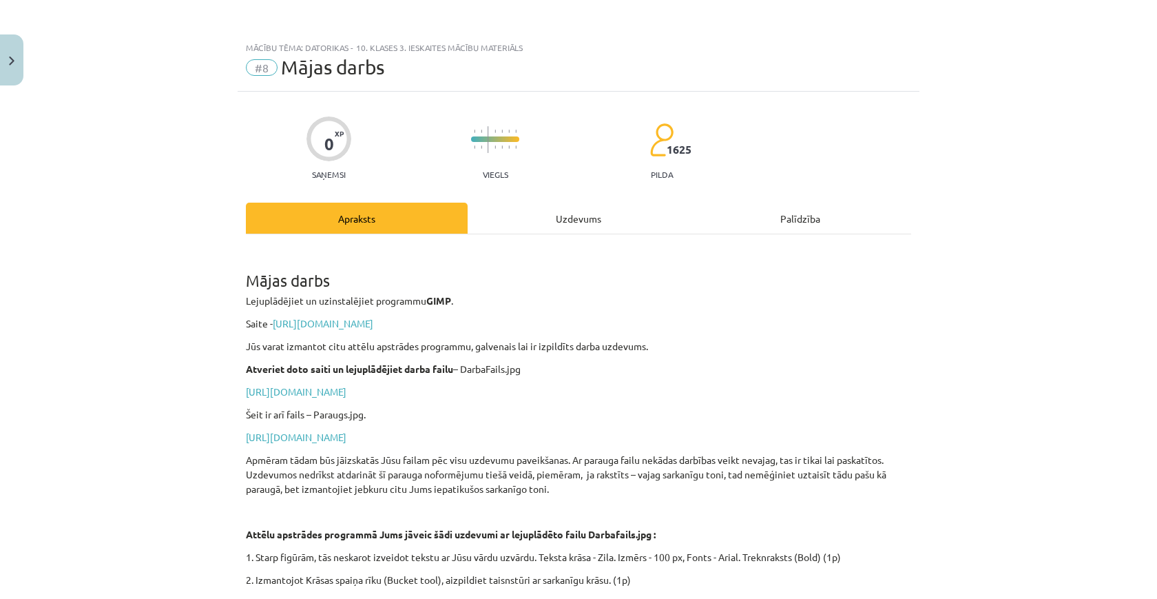
scroll to position [0, 0]
click at [373, 324] on link "[URL][DOMAIN_NAME]" at bounding box center [323, 323] width 101 height 12
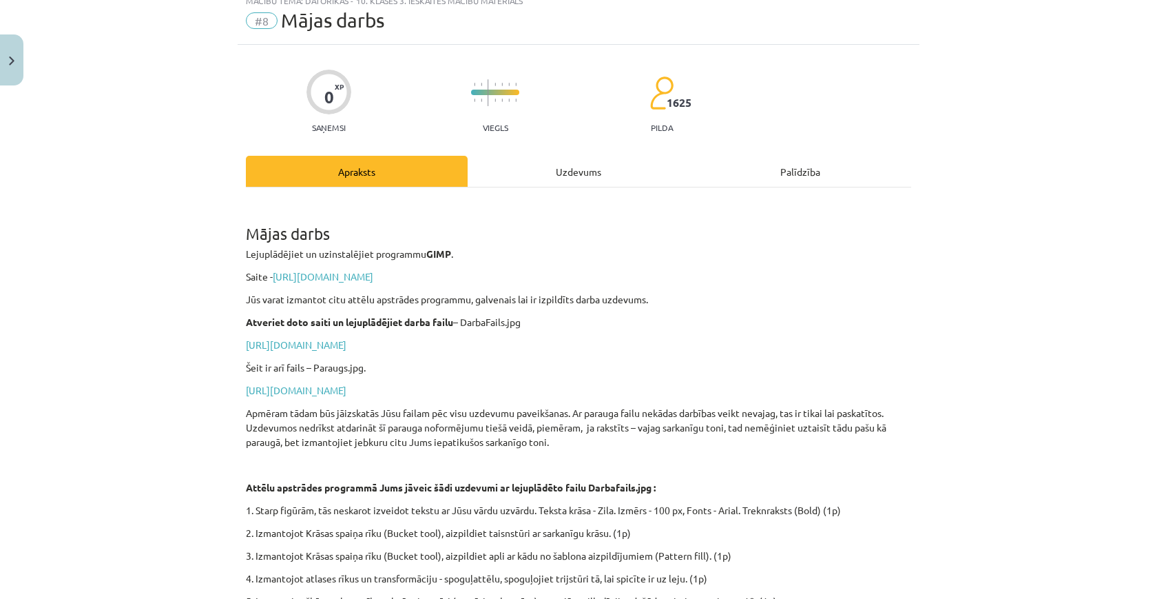
scroll to position [48, 0]
drag, startPoint x: 382, startPoint y: 369, endPoint x: 244, endPoint y: 362, distance: 137.9
click at [244, 362] on div "0 XP Saņemsi Viegls 1625 pilda Apraksts Uzdevums Palīdzība Mājas darbs Lejuplād…" at bounding box center [579, 451] width 682 height 817
click at [273, 343] on link "[URL][DOMAIN_NAME]" at bounding box center [296, 343] width 101 height 12
click at [318, 342] on link "[URL][DOMAIN_NAME]" at bounding box center [296, 343] width 101 height 12
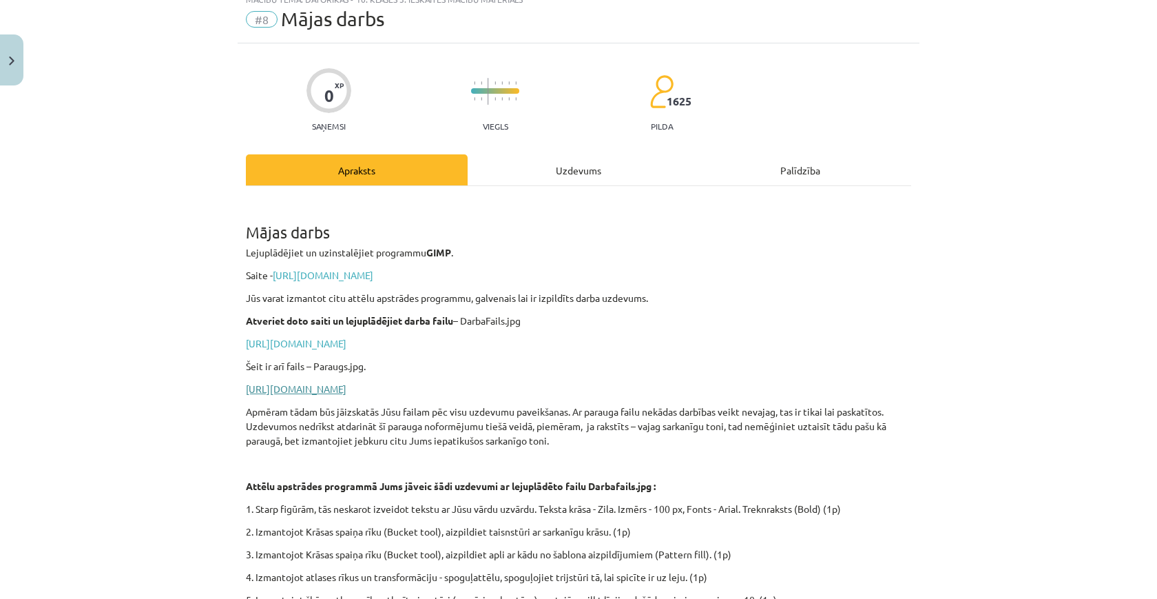
click at [347, 383] on link "[URL][DOMAIN_NAME]" at bounding box center [296, 388] width 101 height 12
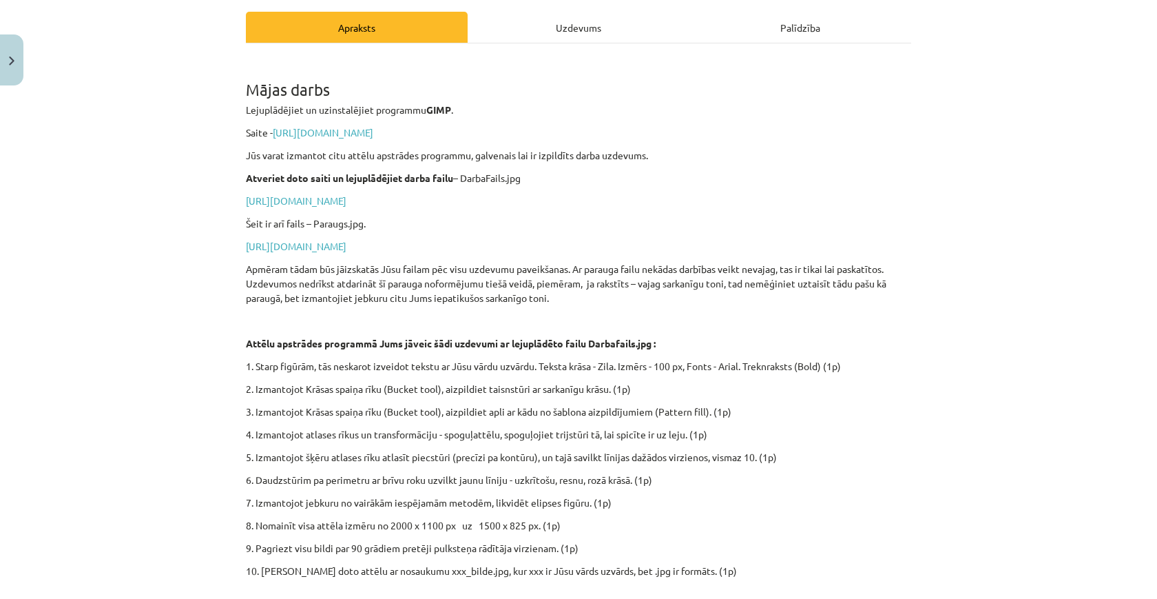
scroll to position [194, 0]
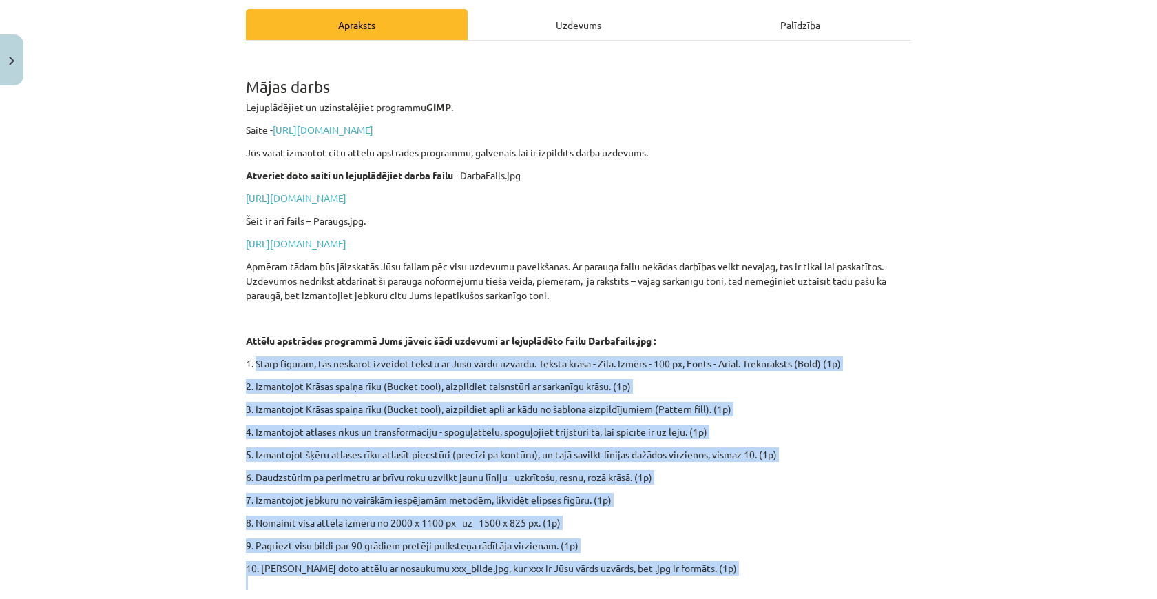
drag, startPoint x: 256, startPoint y: 368, endPoint x: 769, endPoint y: 581, distance: 555.6
click at [769, 581] on div "Mājas darbs Lejuplādējiet un uzinstalējiet programmu GIMP . Saite - [URL][DOMAI…" at bounding box center [578, 321] width 665 height 537
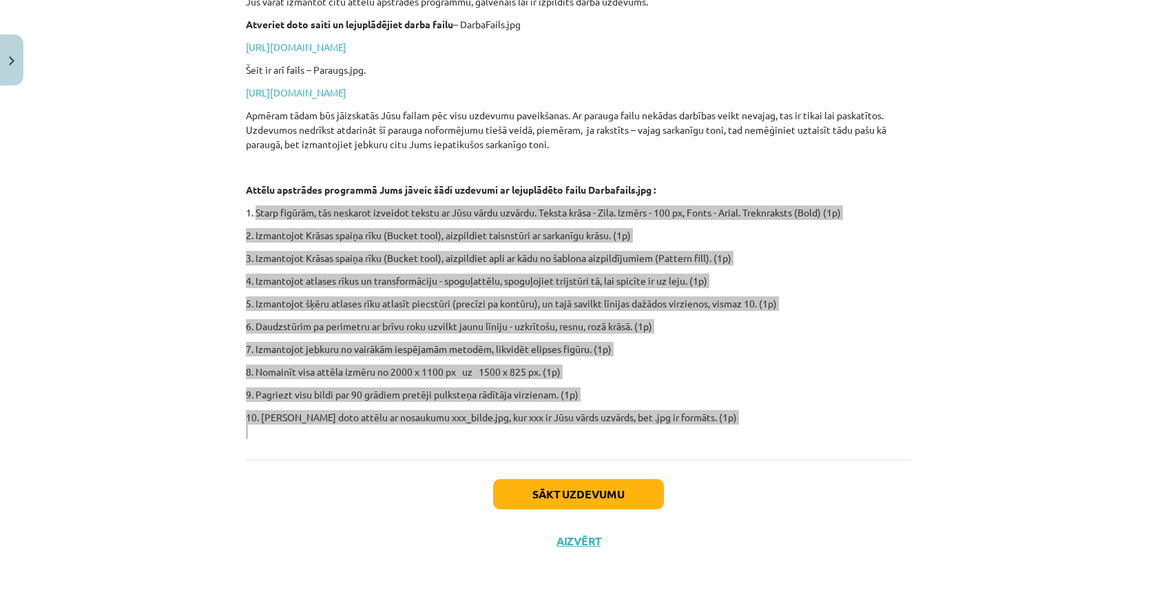
scroll to position [347, 0]
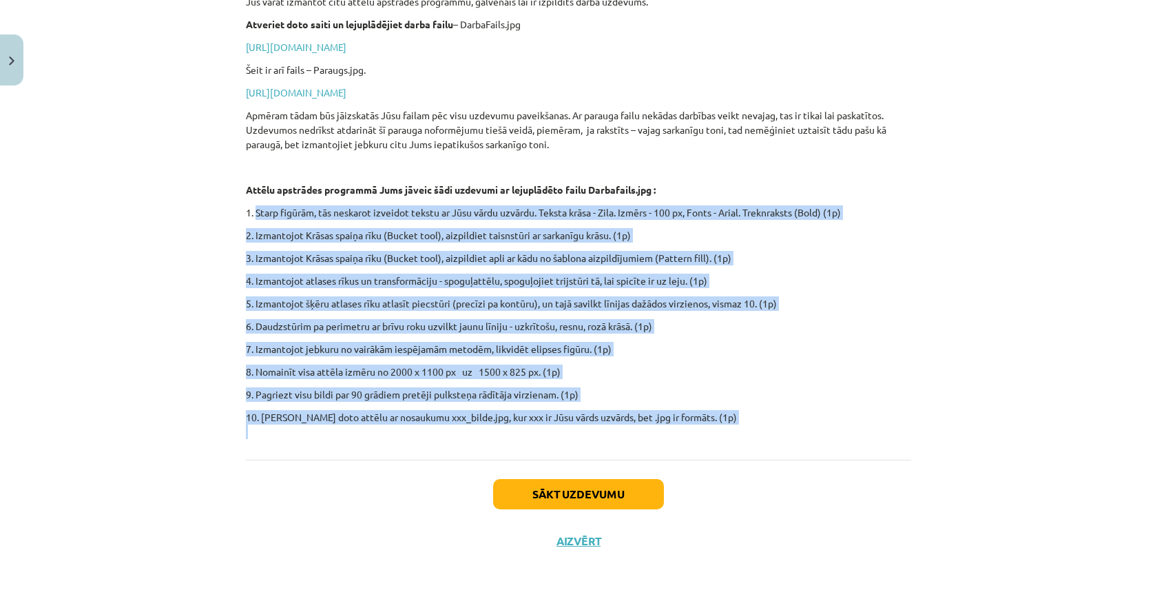
click at [393, 440] on div "Mājas darbs Lejuplādējiet un uzinstalējiet programmu GIMP . Saite - [URL][DOMAI…" at bounding box center [578, 175] width 665 height 570
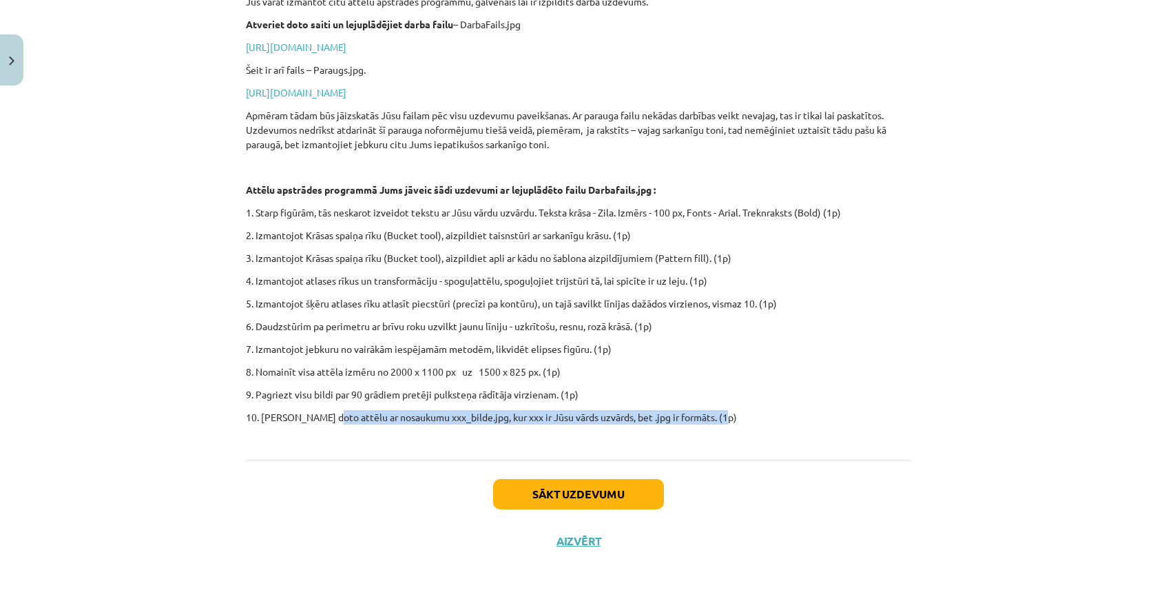
drag, startPoint x: 325, startPoint y: 414, endPoint x: 721, endPoint y: 415, distance: 395.4
click at [721, 415] on p "10. [PERSON_NAME] doto attēlu ar nosaukumu xxx_bilde.jpg, kur xxx ir Jūsu vārds…" at bounding box center [578, 424] width 665 height 29
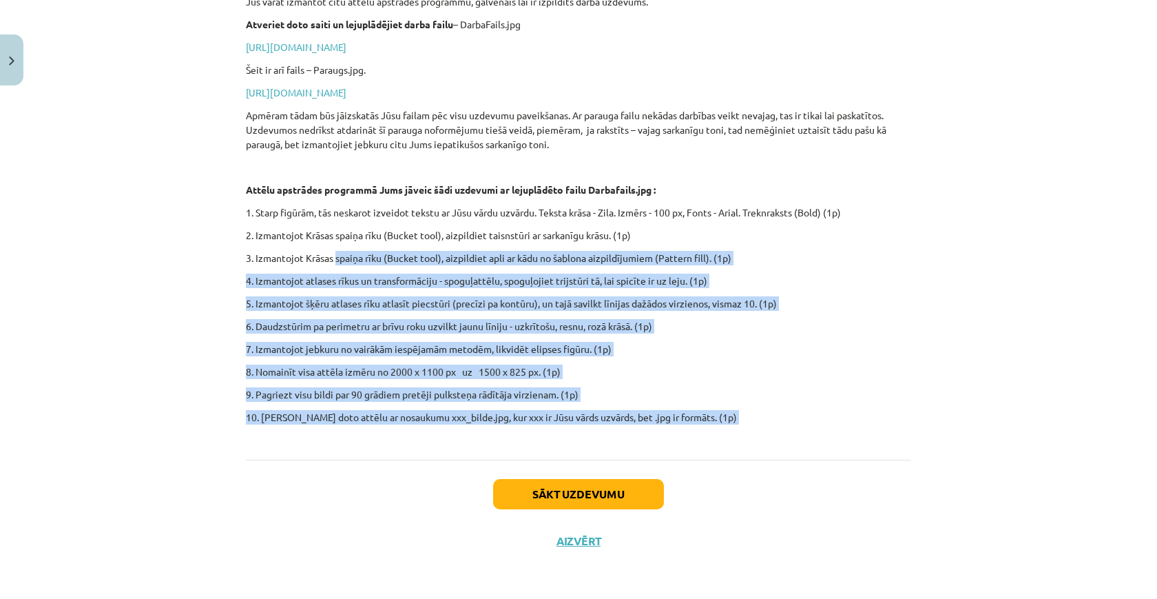
drag, startPoint x: 721, startPoint y: 415, endPoint x: 362, endPoint y: 248, distance: 396.0
click at [362, 249] on div "Mājas darbs Lejuplādējiet un uzinstalējiet programmu GIMP . Saite - [URL][DOMAI…" at bounding box center [578, 170] width 665 height 537
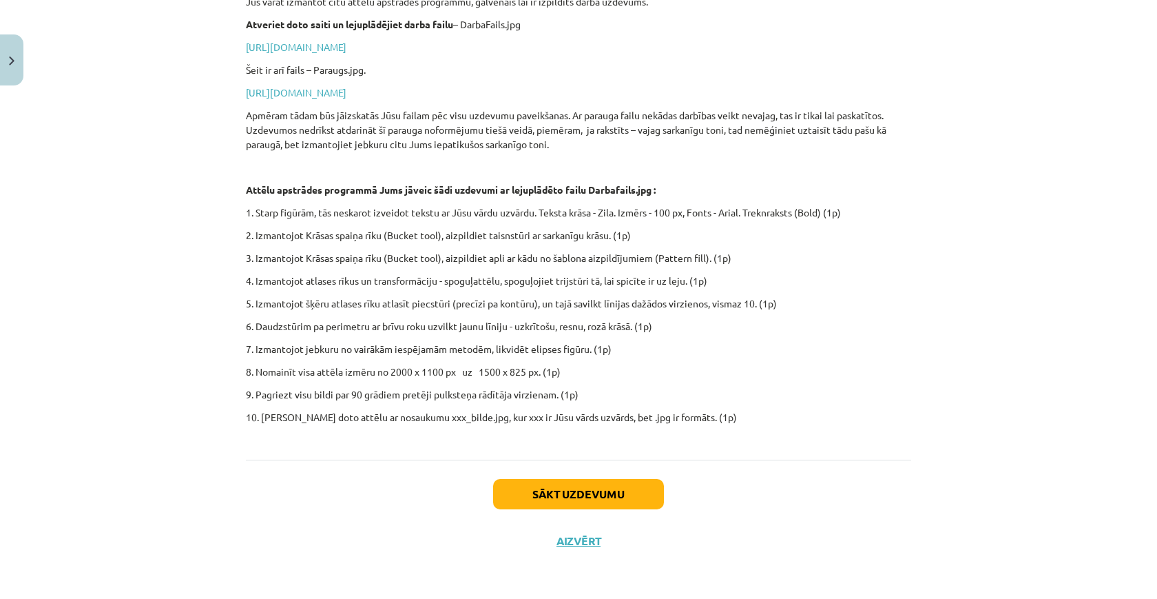
click at [362, 248] on div "Mājas darbs Lejuplādējiet un uzinstalējiet programmu GIMP . Saite - [URL][DOMAI…" at bounding box center [578, 170] width 665 height 537
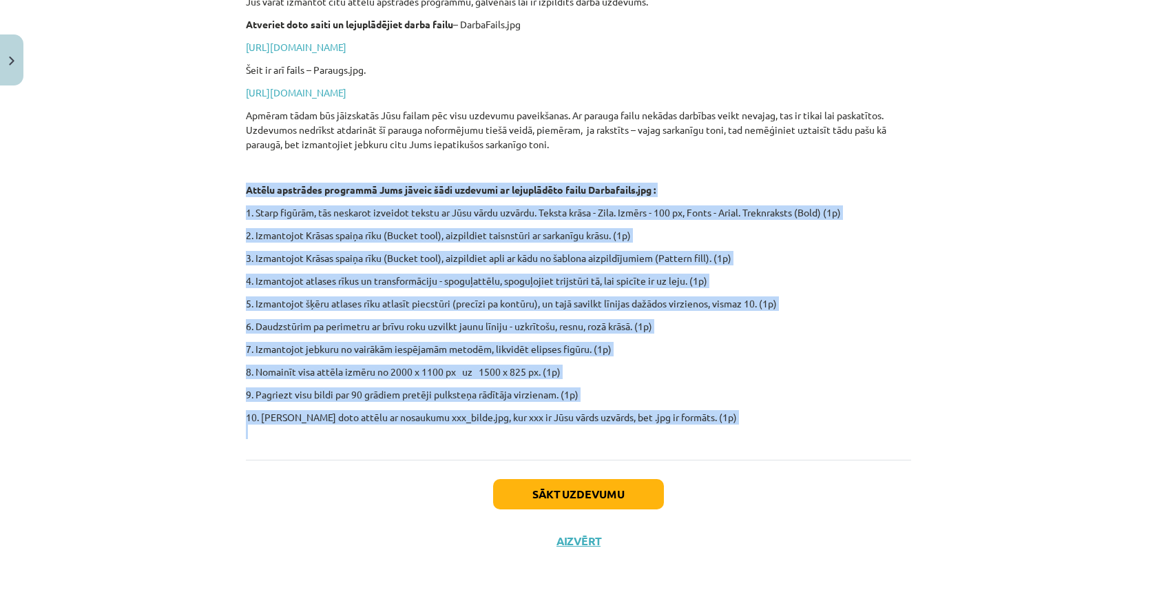
drag, startPoint x: 244, startPoint y: 190, endPoint x: 659, endPoint y: 438, distance: 483.2
click at [659, 438] on div "0 XP Saņemsi Viegls 1625 pilda Apraksts Uzdevums Palīdzība Mājas darbs Lejuplād…" at bounding box center [579, 155] width 682 height 817
click at [659, 438] on div "Mājas darbs Lejuplādējiet un uzinstalējiet programmu GIMP . Saite - [URL][DOMAI…" at bounding box center [578, 175] width 665 height 570
drag, startPoint x: 659, startPoint y: 438, endPoint x: 256, endPoint y: 188, distance: 473.7
click at [256, 188] on div "Mājas darbs Lejuplādējiet un uzinstalējiet programmu GIMP . Saite - [URL][DOMAI…" at bounding box center [578, 175] width 665 height 570
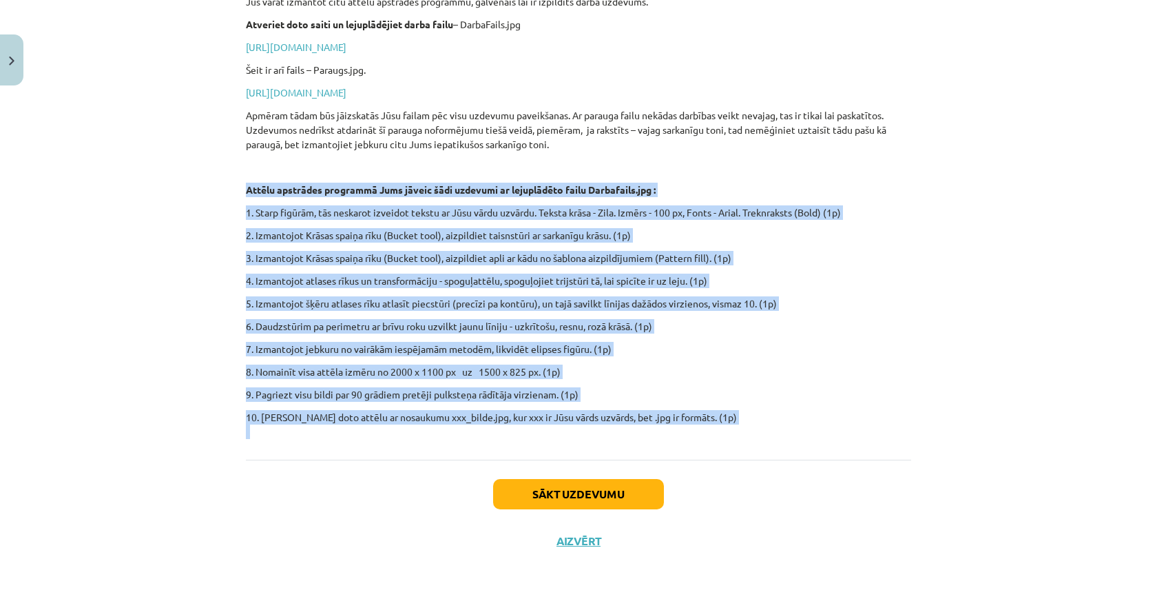
click at [251, 188] on strong "Attēlu apstrādes programmā Jums jāveic šādi uzdevumi ar lejuplādēto failu Darba…" at bounding box center [451, 189] width 410 height 12
drag, startPoint x: 246, startPoint y: 188, endPoint x: 717, endPoint y: 417, distance: 523.8
click at [717, 417] on div "Mājas darbs Lejuplādējiet un uzinstalējiet programmu GIMP . Saite - [URL][DOMAI…" at bounding box center [578, 170] width 665 height 537
click at [717, 417] on p "10. [PERSON_NAME] doto attēlu ar nosaukumu xxx_bilde.jpg, kur xxx ir Jūsu vārds…" at bounding box center [578, 424] width 665 height 29
drag, startPoint x: 717, startPoint y: 417, endPoint x: 335, endPoint y: 174, distance: 453.1
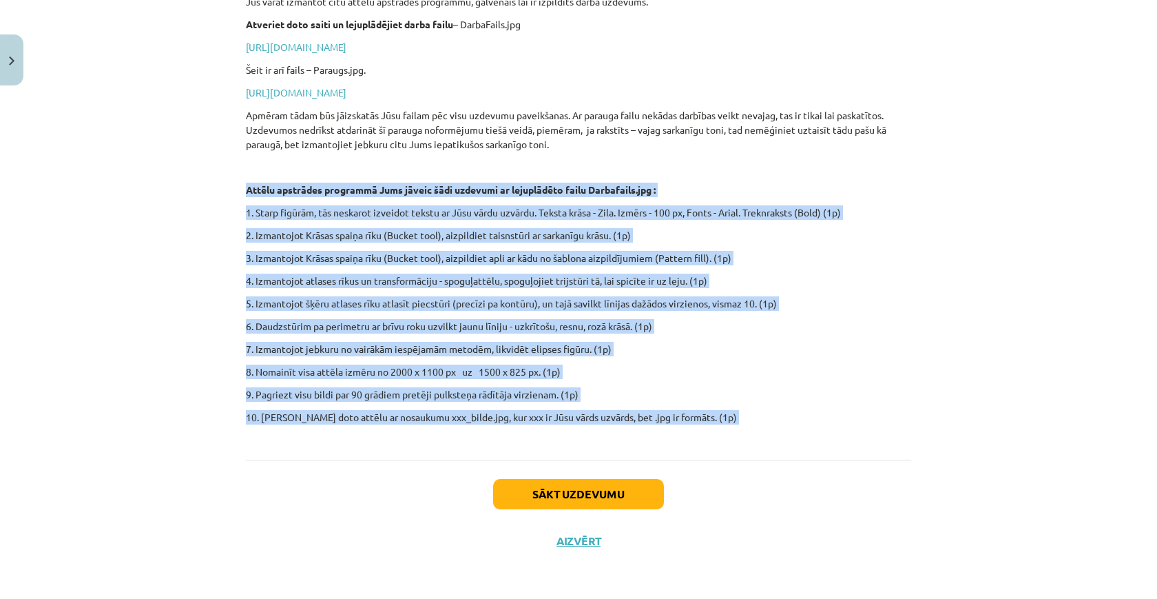
click at [335, 174] on div "Mājas darbs Lejuplādējiet un uzinstalējiet programmu GIMP . Saite - [URL][DOMAI…" at bounding box center [578, 170] width 665 height 537
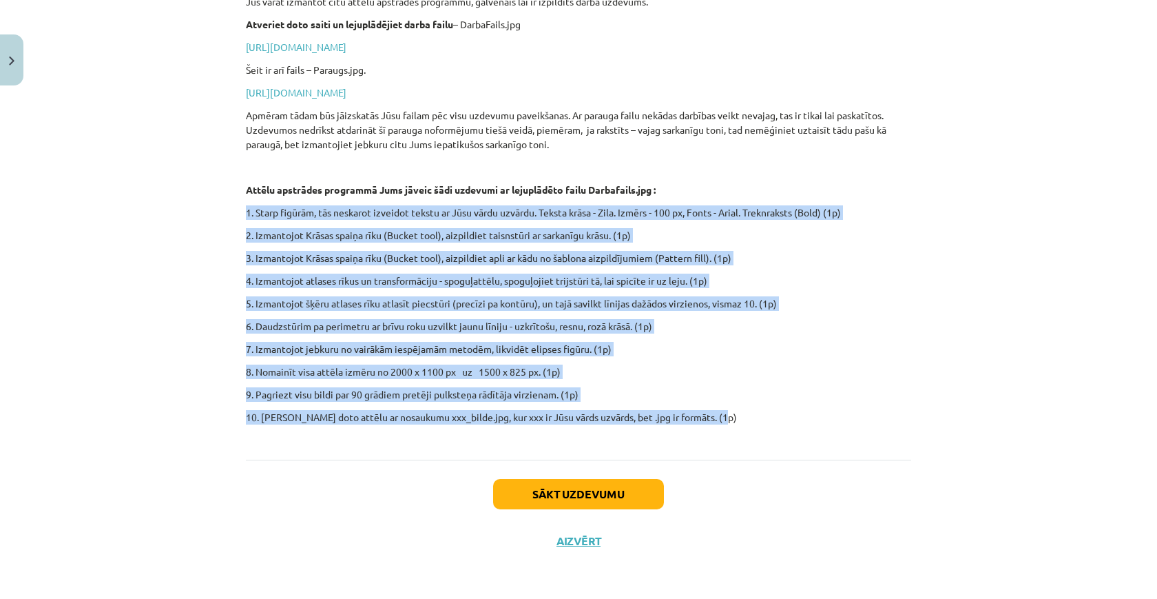
drag, startPoint x: 238, startPoint y: 208, endPoint x: 790, endPoint y: 420, distance: 590.9
click at [790, 420] on div "0 XP Saņemsi Viegls 1625 pilda Apraksts Uzdevums Palīdzība Mājas darbs Lejuplād…" at bounding box center [579, 155] width 682 height 817
click at [790, 420] on p "10. [PERSON_NAME] doto attēlu ar nosaukumu xxx_bilde.jpg, kur xxx ir Jūsu vārds…" at bounding box center [578, 424] width 665 height 29
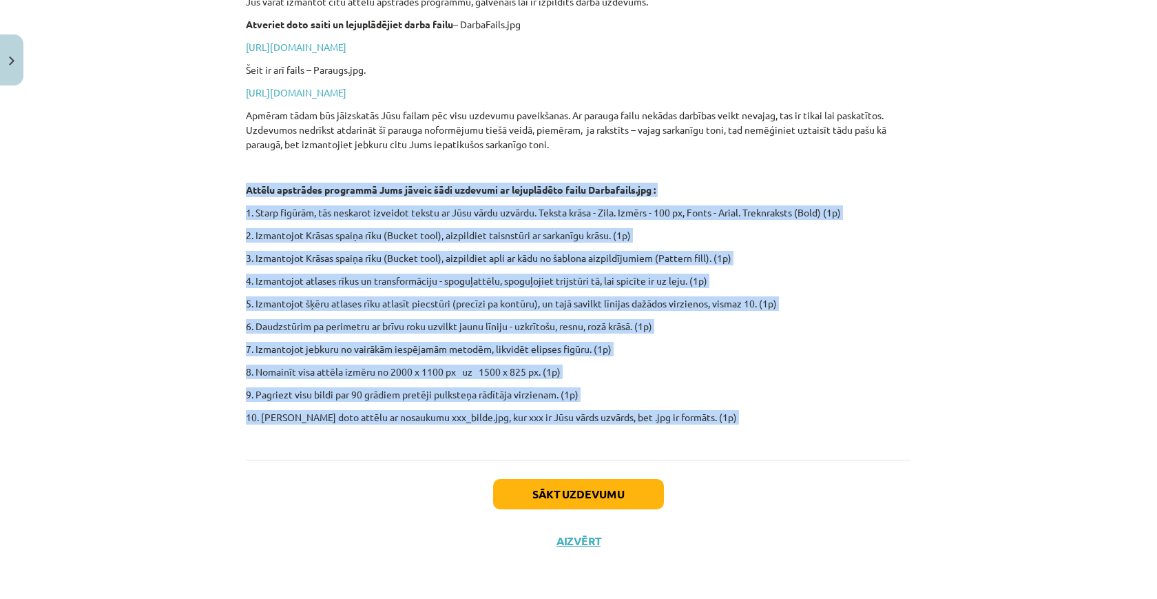
drag, startPoint x: 790, startPoint y: 420, endPoint x: 328, endPoint y: 174, distance: 523.3
click at [328, 174] on div "Mājas darbs Lejuplādējiet un uzinstalējiet programmu GIMP . Saite - [URL][DOMAI…" at bounding box center [578, 170] width 665 height 537
drag, startPoint x: 243, startPoint y: 183, endPoint x: 720, endPoint y: 418, distance: 531.5
click at [720, 418] on div "0 XP Saņemsi Viegls 1625 pilda Apraksts Uzdevums Palīdzība Mājas darbs Lejuplād…" at bounding box center [579, 155] width 682 height 817
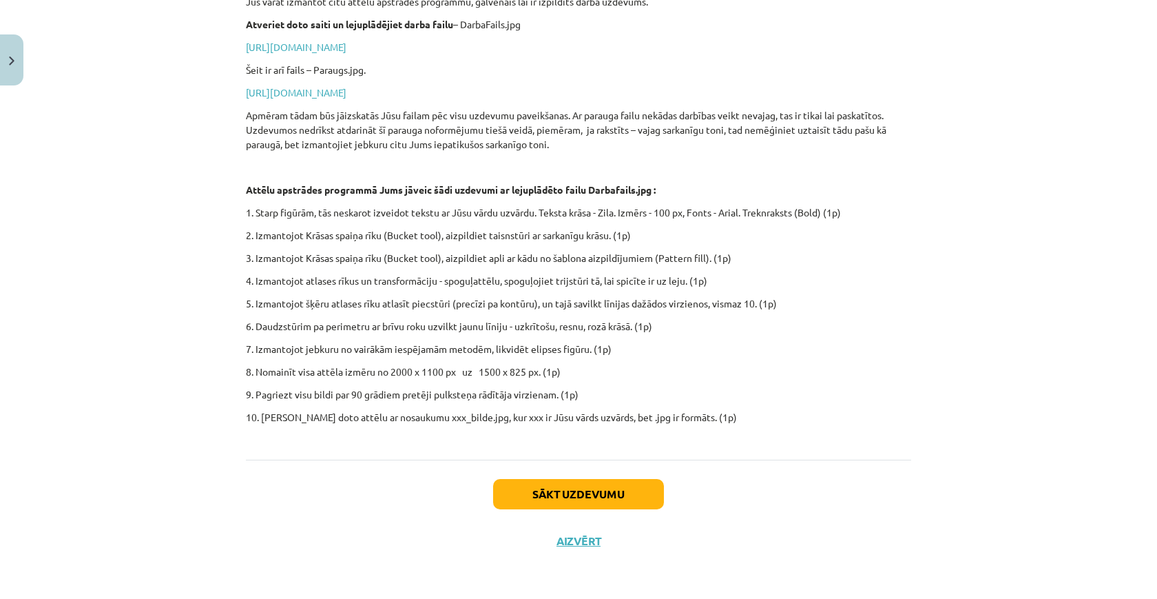
click at [606, 121] on p "Apmēram tādam būs jāizskatās Jūsu failam pēc visu uzdevumu paveikšanas. Ar para…" at bounding box center [578, 129] width 665 height 43
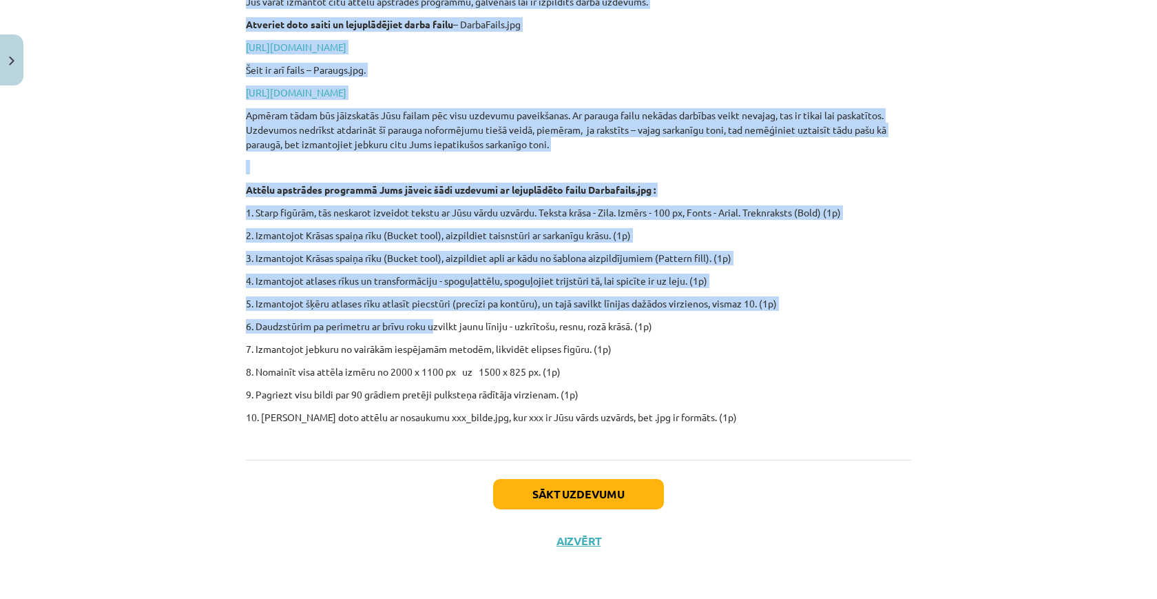
drag, startPoint x: 236, startPoint y: 188, endPoint x: 437, endPoint y: 324, distance: 243.6
click at [437, 324] on div "Mācību tēma: Datorikas - 10. klases 3. ieskaites mācību materiāls #8 Mājas darb…" at bounding box center [578, 299] width 1157 height 599
click at [437, 324] on p "6. Daudzstūrim pa perimetru ar brīvu roku uzvilkt jaunu līniju - uzkrītošu, res…" at bounding box center [578, 326] width 665 height 14
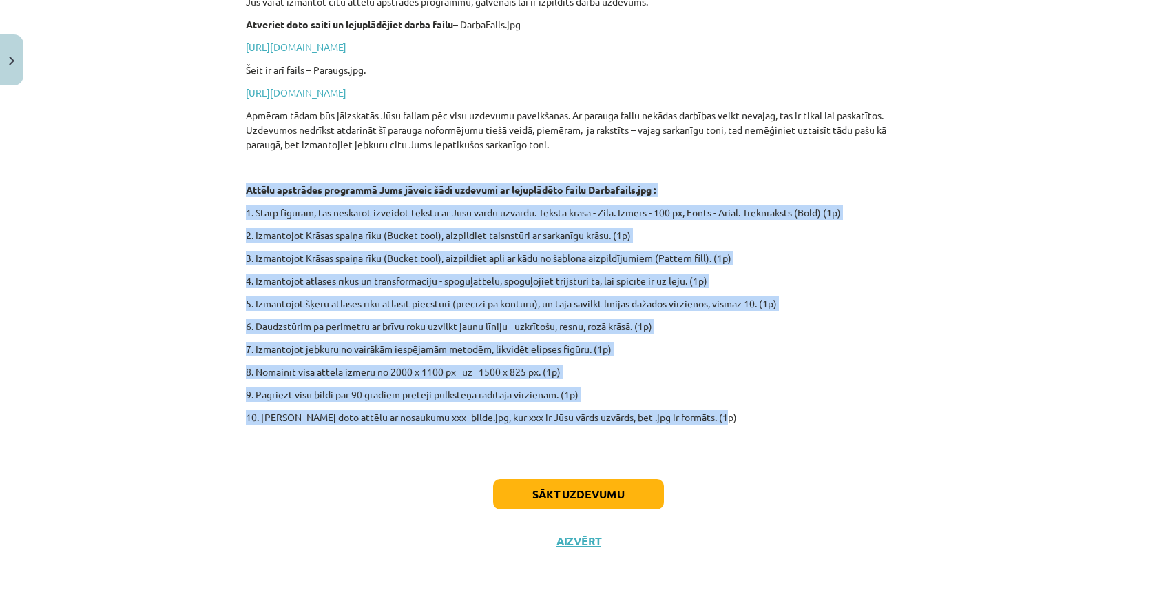
drag, startPoint x: 723, startPoint y: 417, endPoint x: 258, endPoint y: 181, distance: 521.0
click at [258, 181] on div "Mājas darbs Lejuplādējiet un uzinstalējiet programmu GIMP . Saite - [URL][DOMAI…" at bounding box center [578, 170] width 665 height 537
click at [609, 319] on p "6. Daudzstūrim pa perimetru ar brīvu roku uzvilkt jaunu līniju - uzkrītošu, res…" at bounding box center [578, 326] width 665 height 14
drag, startPoint x: 238, startPoint y: 186, endPoint x: 649, endPoint y: 439, distance: 482.2
click at [649, 439] on div "0 XP Saņemsi Viegls 1625 pilda Apraksts Uzdevums Palīdzība Mājas darbs Lejuplād…" at bounding box center [579, 155] width 682 height 817
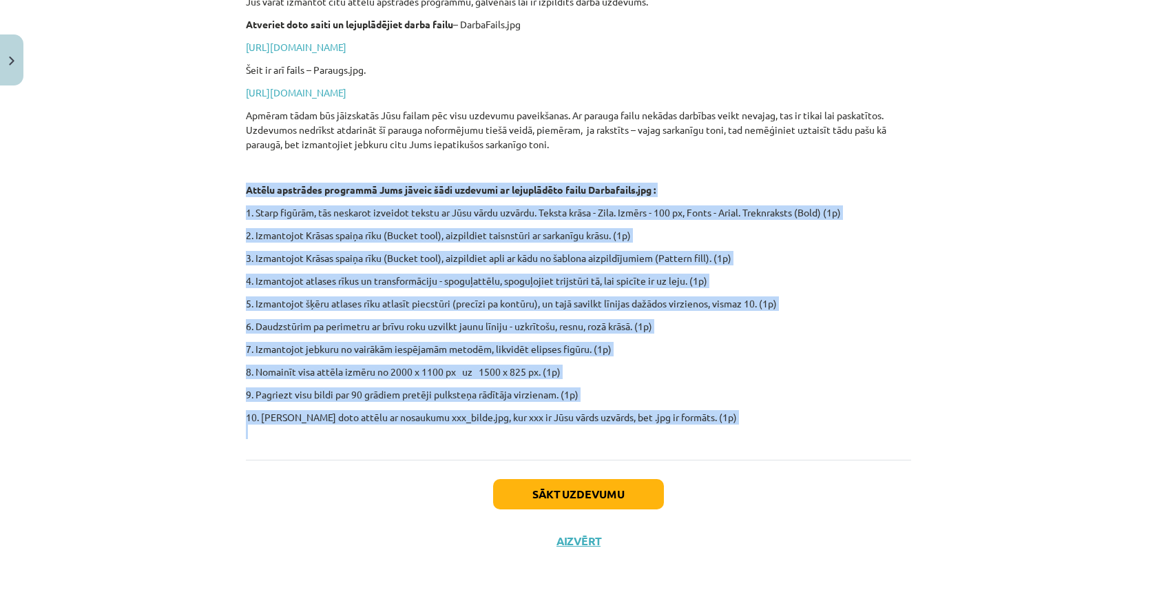
copy div "Loremi dolorsita consectet Adip elitse doei temporin ut laboreetdol magna Aliqu…"
click at [701, 193] on p "Attēlu apstrādes programmā Jums jāveic šādi uzdevumi ar lejuplādēto failu Darba…" at bounding box center [578, 190] width 665 height 14
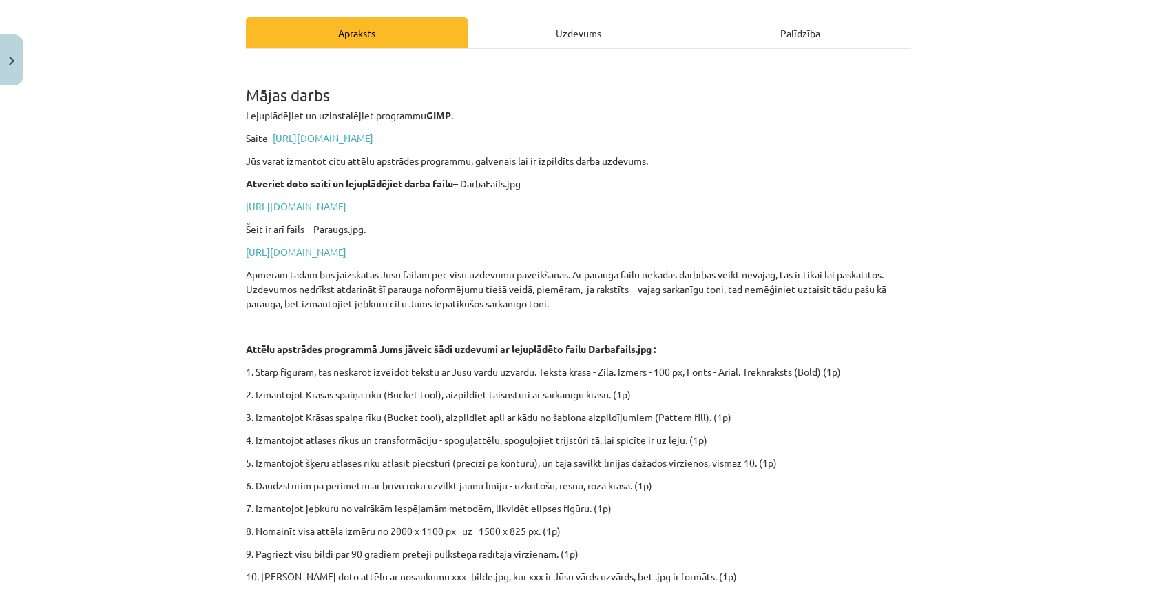
scroll to position [203, 0]
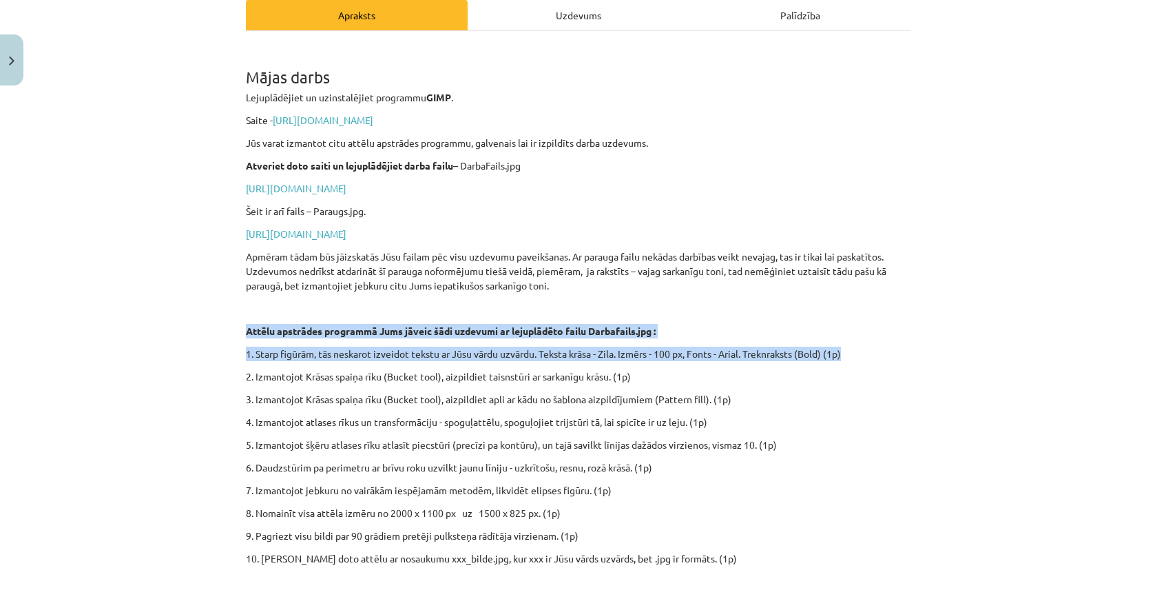
drag, startPoint x: 265, startPoint y: 360, endPoint x: 662, endPoint y: 320, distance: 398.8
click at [662, 319] on div "Mājas darbs Lejuplādējiet un uzinstalējiet programmu GIMP . Saite - [URL][DOMAI…" at bounding box center [578, 311] width 665 height 537
click at [662, 320] on div "Mājas darbs Lejuplādējiet un uzinstalējiet programmu GIMP . Saite - [URL][DOMAI…" at bounding box center [578, 311] width 665 height 537
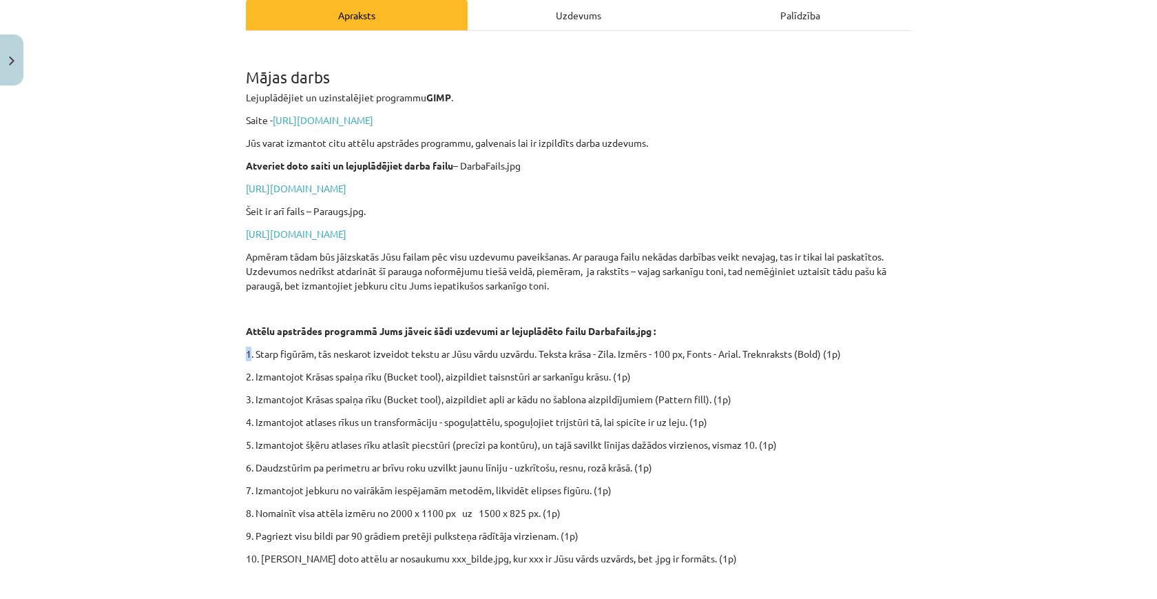
drag, startPoint x: 676, startPoint y: 329, endPoint x: 251, endPoint y: 354, distance: 425.1
click at [251, 354] on div "Mājas darbs Lejuplādējiet un uzinstalējiet programmu GIMP . Saite - [URL][DOMAI…" at bounding box center [578, 311] width 665 height 537
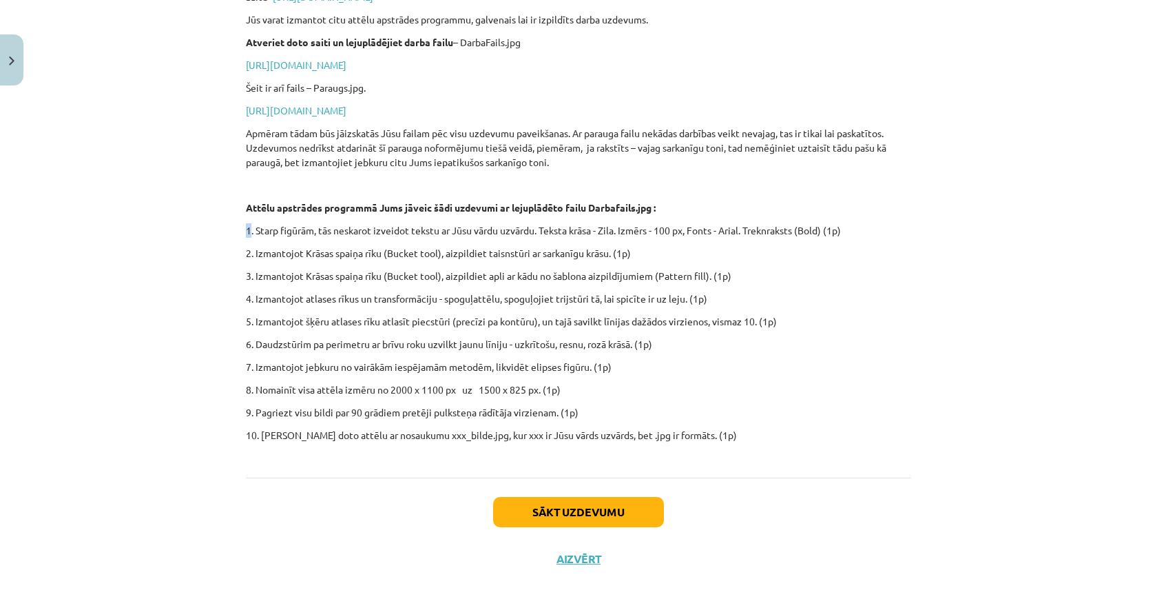
scroll to position [327, 0]
click at [251, 354] on div "Mājas darbs Lejuplādējiet un uzinstalējiet programmu GIMP . Saite - [URL][DOMAI…" at bounding box center [578, 187] width 665 height 537
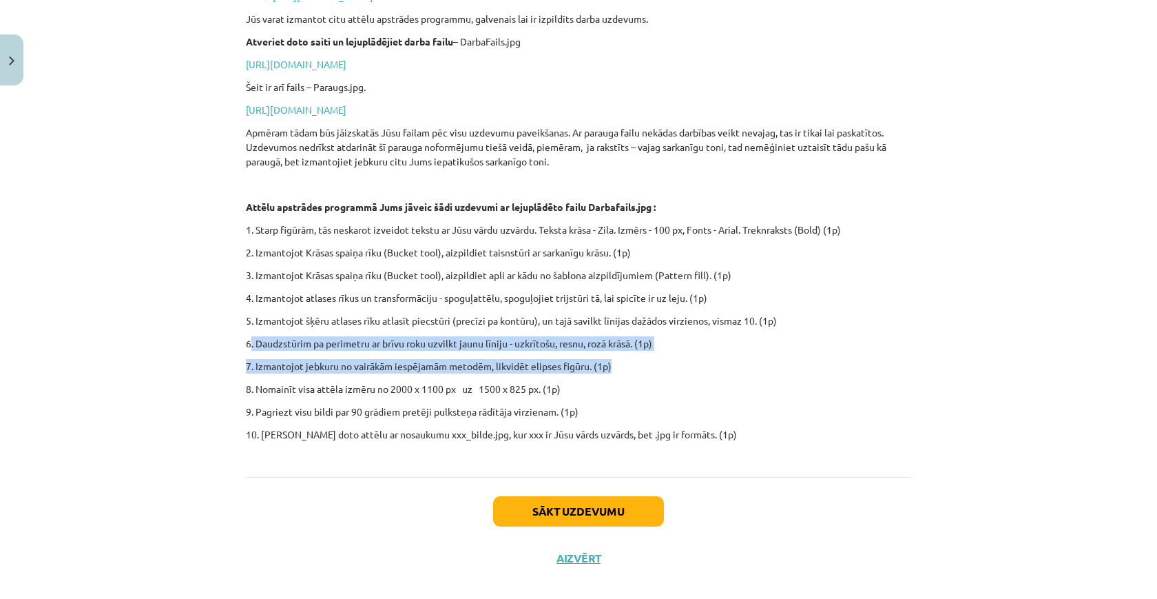
drag, startPoint x: 251, startPoint y: 340, endPoint x: 633, endPoint y: 366, distance: 382.5
click at [633, 366] on div "Mājas darbs Lejuplādējiet un uzinstalējiet programmu GIMP . Saite - [URL][DOMAI…" at bounding box center [578, 187] width 665 height 537
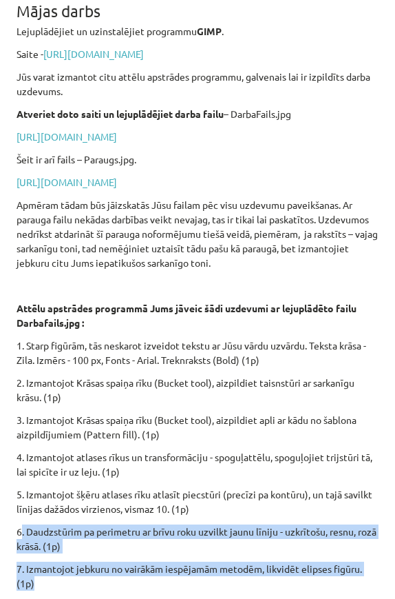
scroll to position [322, 0]
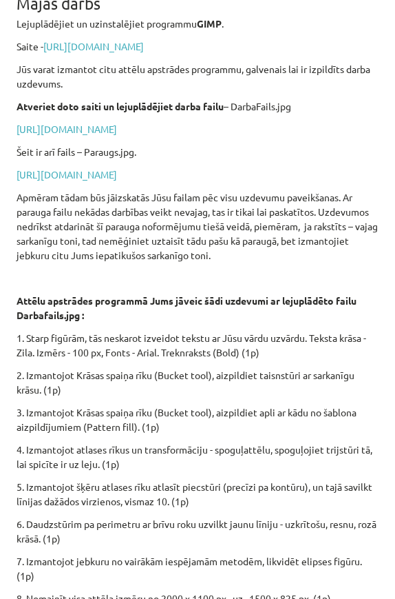
click at [198, 321] on strong "Attēlu apstrādes programmā Jums jāveic šādi uzdevumi ar lejuplādēto failu Darba…" at bounding box center [187, 307] width 340 height 27
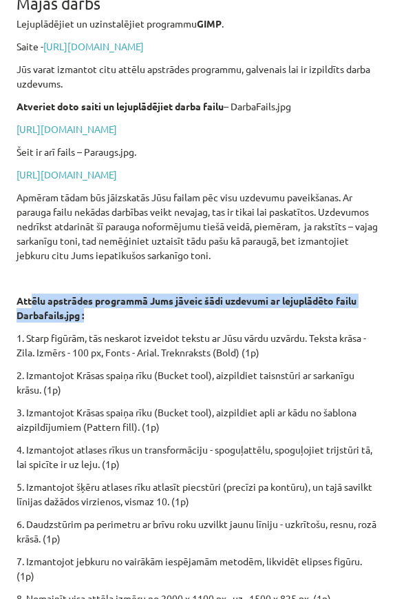
drag, startPoint x: 32, startPoint y: 327, endPoint x: 125, endPoint y: 338, distance: 93.1
click at [125, 322] on p "Attēlu apstrādes programmā Jums jāveic šādi uzdevumi ar lejuplādēto failu Darba…" at bounding box center [198, 307] width 362 height 29
drag, startPoint x: 125, startPoint y: 338, endPoint x: 26, endPoint y: 328, distance: 99.1
click at [26, 322] on p "Attēlu apstrādes programmā Jums jāveic šādi uzdevumi ar lejuplādēto failu Darba…" at bounding box center [198, 307] width 362 height 29
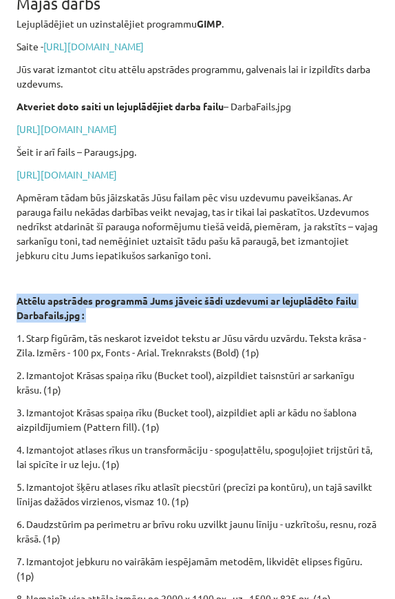
click at [26, 321] on strong "Attēlu apstrādes programmā Jums jāveic šādi uzdevumi ar lejuplādēto failu Darba…" at bounding box center [187, 307] width 340 height 27
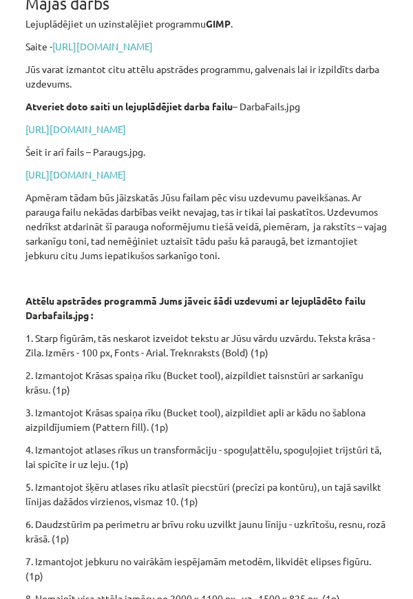
scroll to position [269, 0]
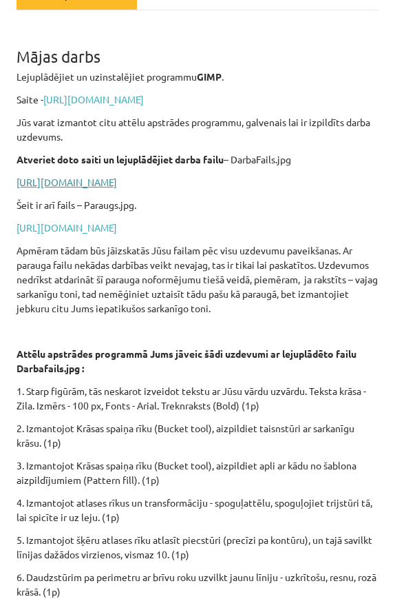
click at [117, 186] on link "[URL][DOMAIN_NAME]" at bounding box center [67, 182] width 101 height 12
